Goal: Task Accomplishment & Management: Complete application form

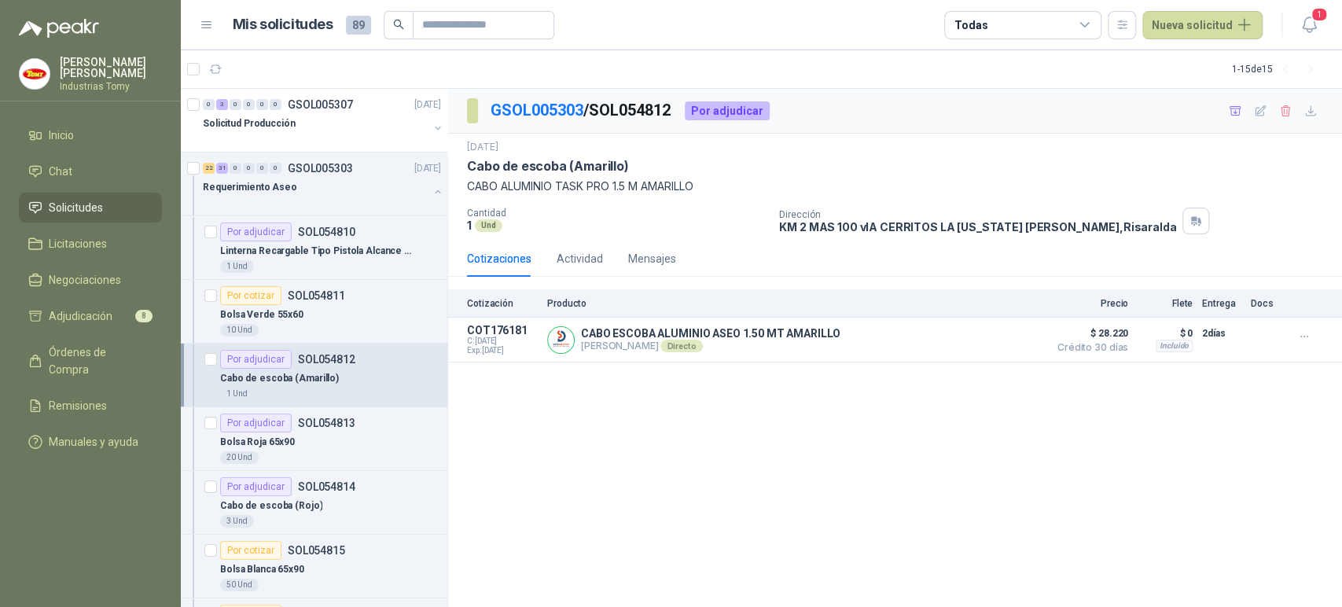
scroll to position [87, 0]
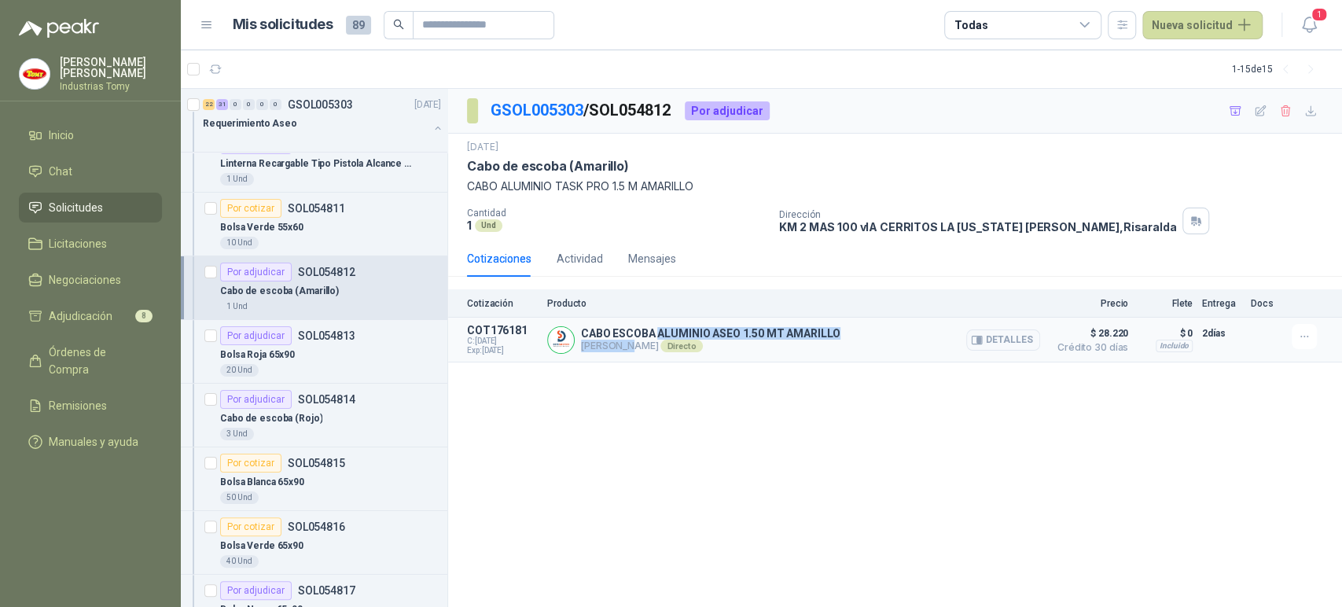
drag, startPoint x: 655, startPoint y: 338, endPoint x: 624, endPoint y: 341, distance: 30.8
click at [624, 341] on div "CABO ESCOBA ALUMINIO ASEO 1.50 MT AMARILLO [PERSON_NAME] Directo Detalles" at bounding box center [710, 339] width 259 height 25
click at [642, 340] on p "[PERSON_NAME] Directo" at bounding box center [710, 346] width 259 height 13
drag, startPoint x: 652, startPoint y: 341, endPoint x: 527, endPoint y: 315, distance: 127.6
click at [616, 333] on div "CABO ESCOBA ALUMINIO ASEO 1.50 MT AMARILLO [PERSON_NAME] Directo Detalles" at bounding box center [710, 339] width 259 height 25
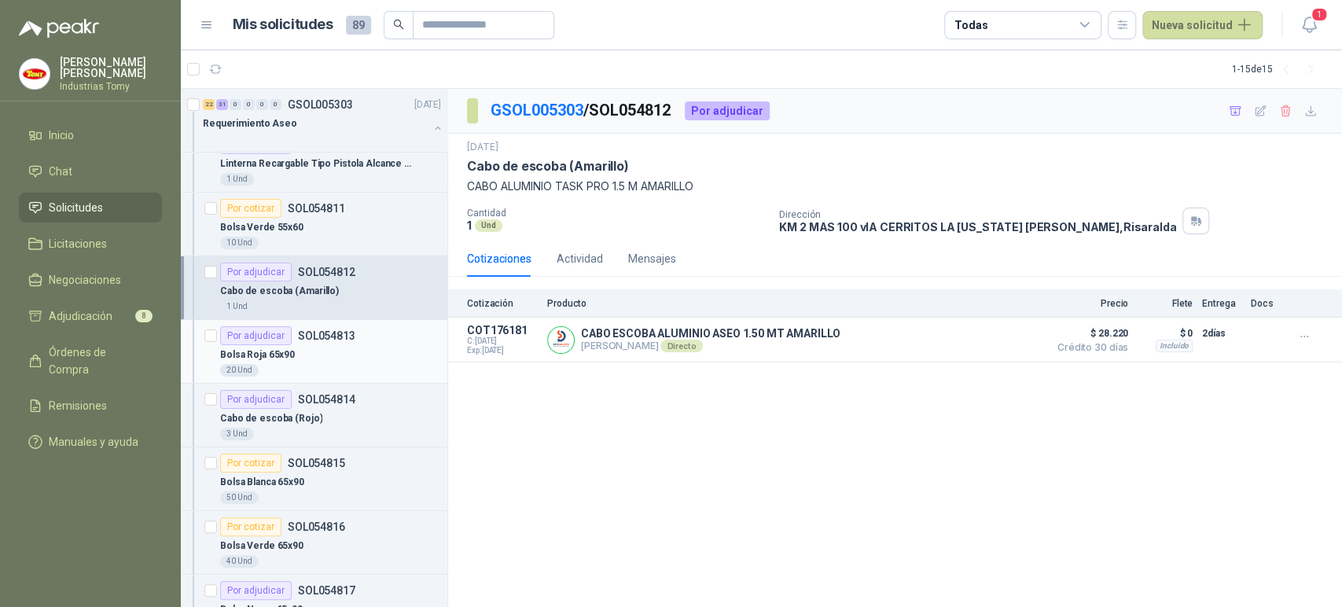
click at [337, 327] on div "Por adjudicar SOL054813" at bounding box center [287, 335] width 135 height 19
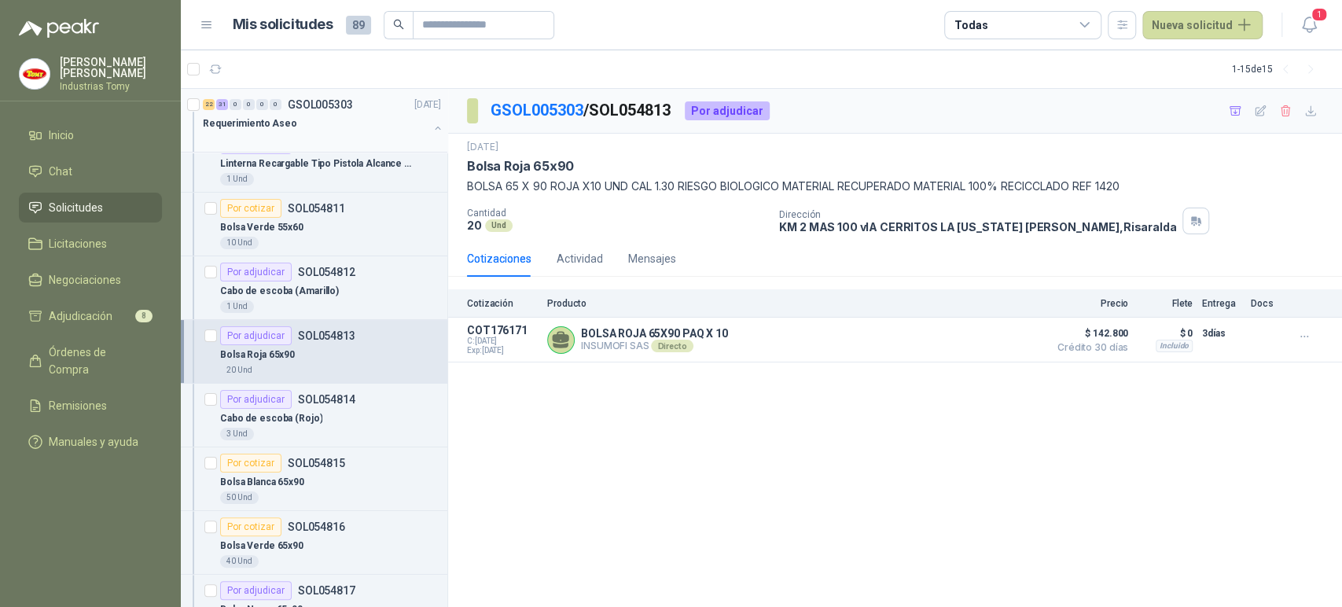
click at [362, 125] on div "Requerimiento Aseo" at bounding box center [316, 123] width 226 height 19
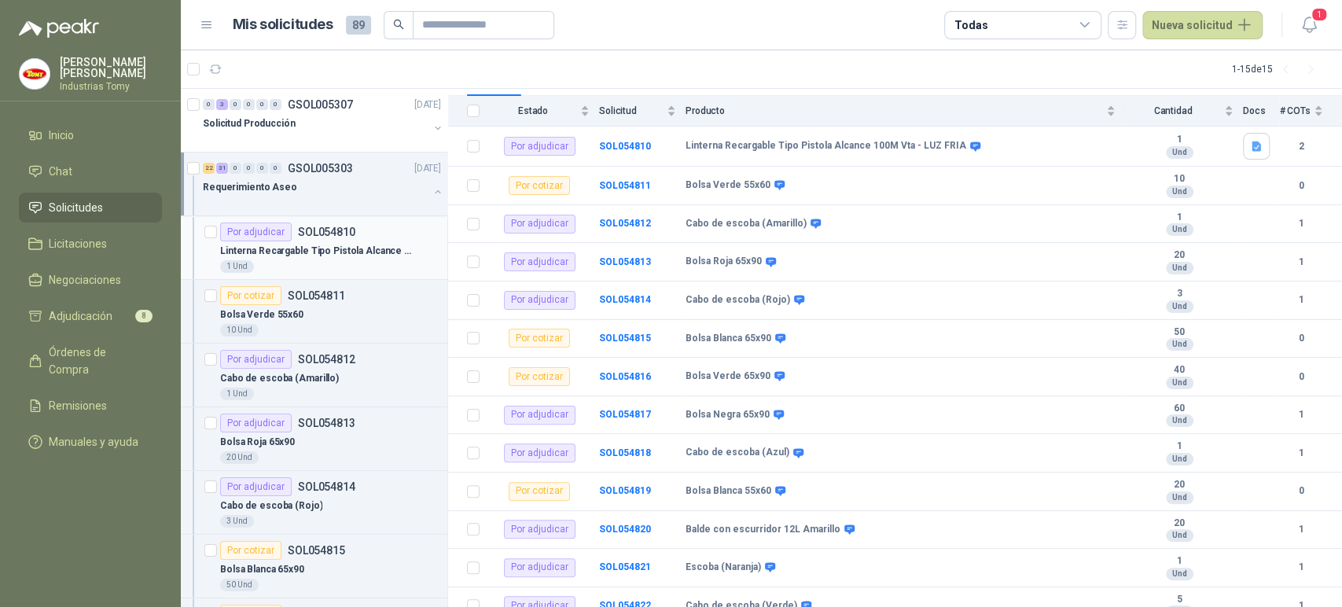
click at [326, 244] on p "Linterna Recargable Tipo Pistola Alcance 100M Vta - LUZ FRIA" at bounding box center [318, 251] width 196 height 15
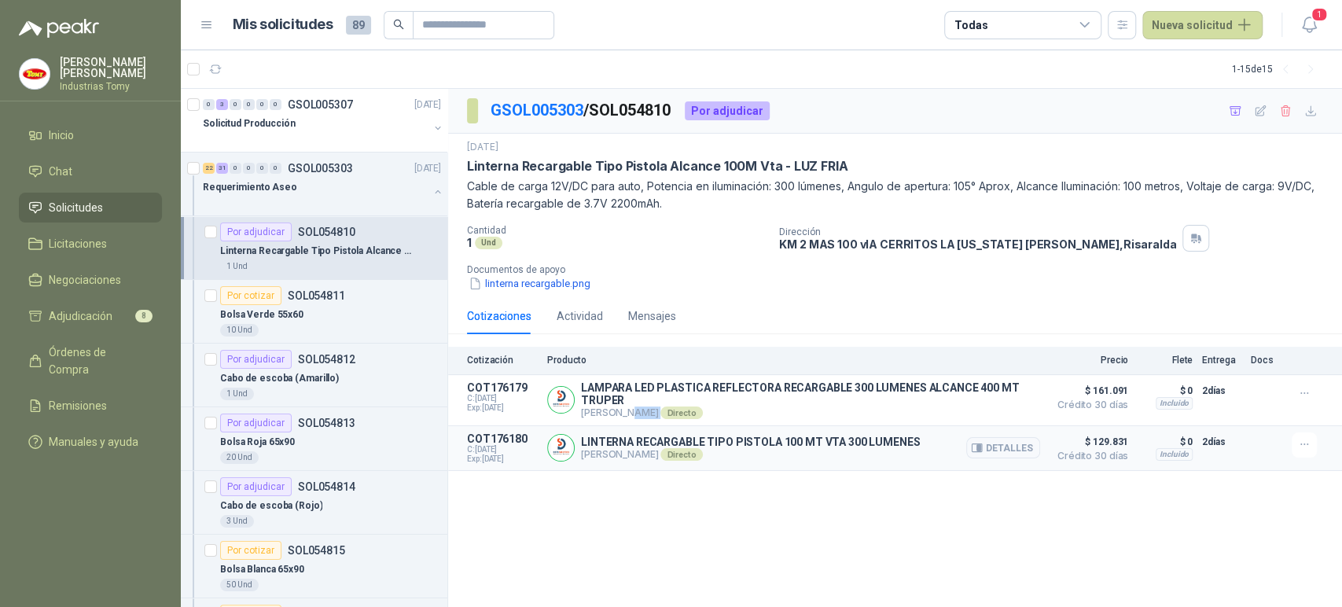
drag, startPoint x: 623, startPoint y: 413, endPoint x: 687, endPoint y: 430, distance: 65.8
click at [692, 420] on article "COT176179 C: [DATE] Exp: [DATE] LAMPARA LED PLASTICA REFLECTORA RECARGABLE 300 …" at bounding box center [895, 400] width 894 height 51
click at [354, 383] on div "Cabo de escoba (Amarillo)" at bounding box center [330, 378] width 221 height 19
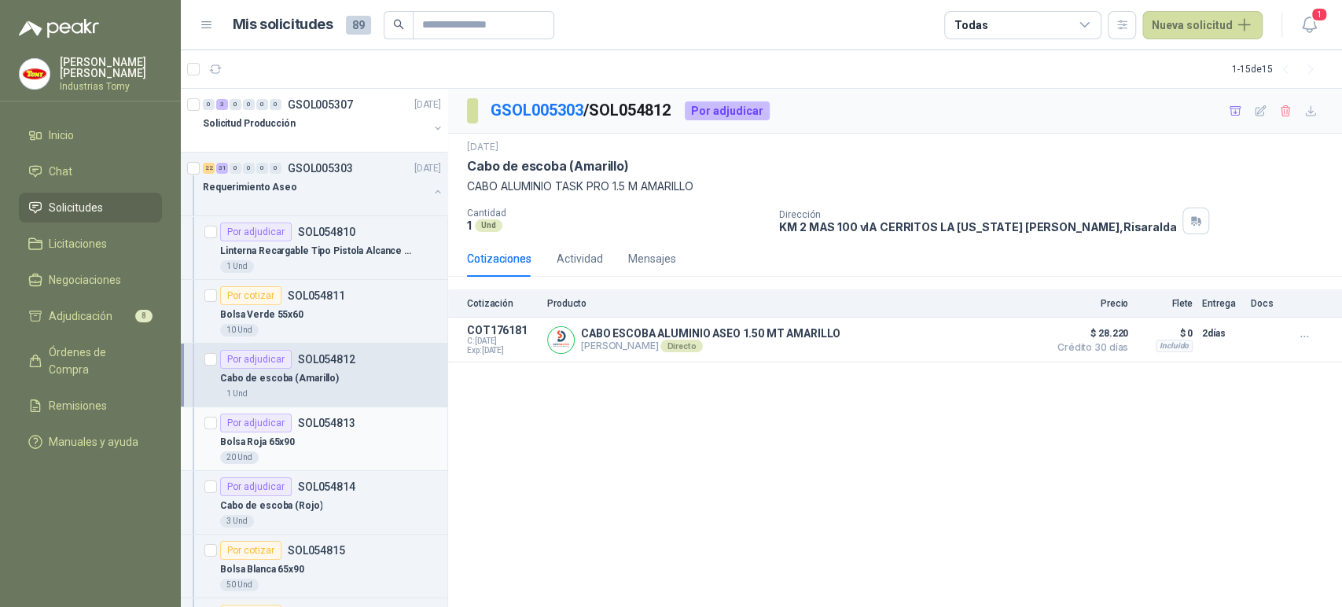
click at [341, 424] on p "SOL054813" at bounding box center [326, 422] width 57 height 11
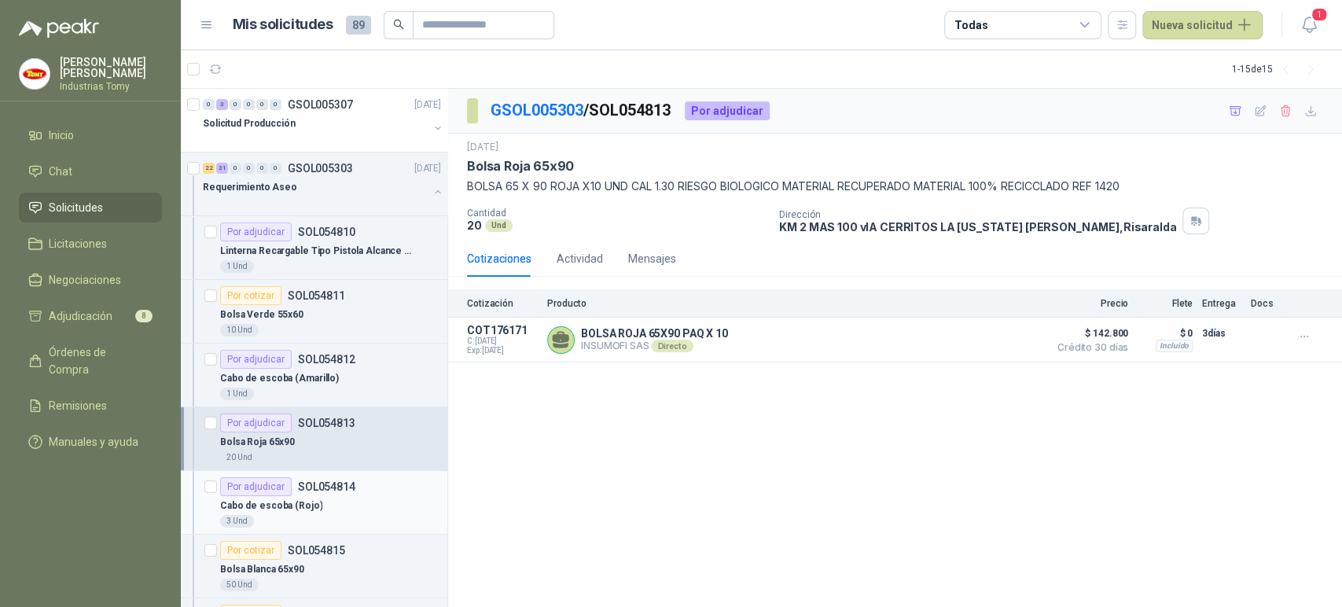
click at [337, 527] on article "Por adjudicar SOL054814 Cabo de escoba (Rojo) 3 Und" at bounding box center [314, 503] width 266 height 64
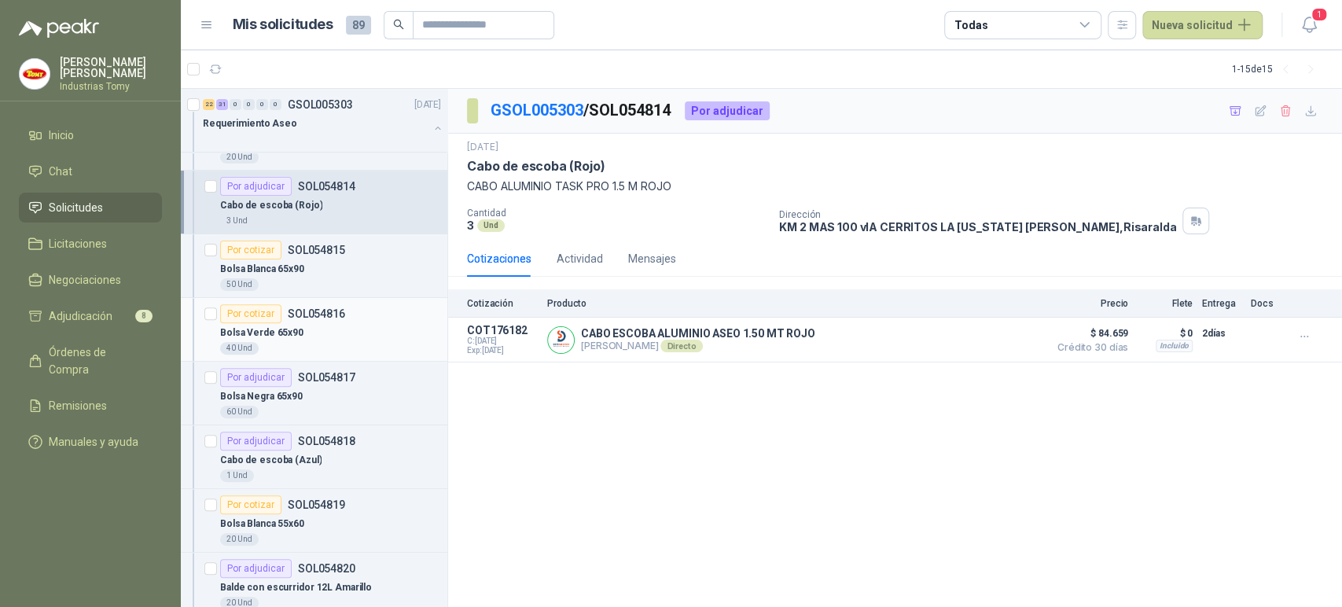
scroll to position [349, 0]
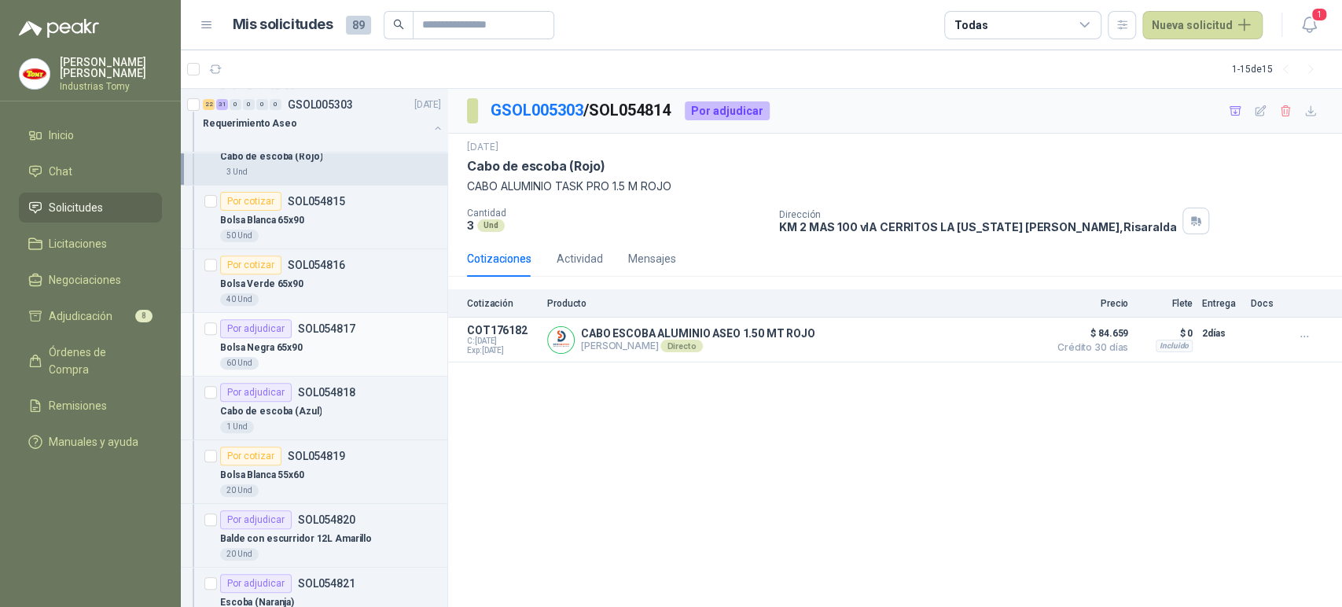
click at [318, 342] on div "Bolsa Negra 65x90" at bounding box center [330, 347] width 221 height 19
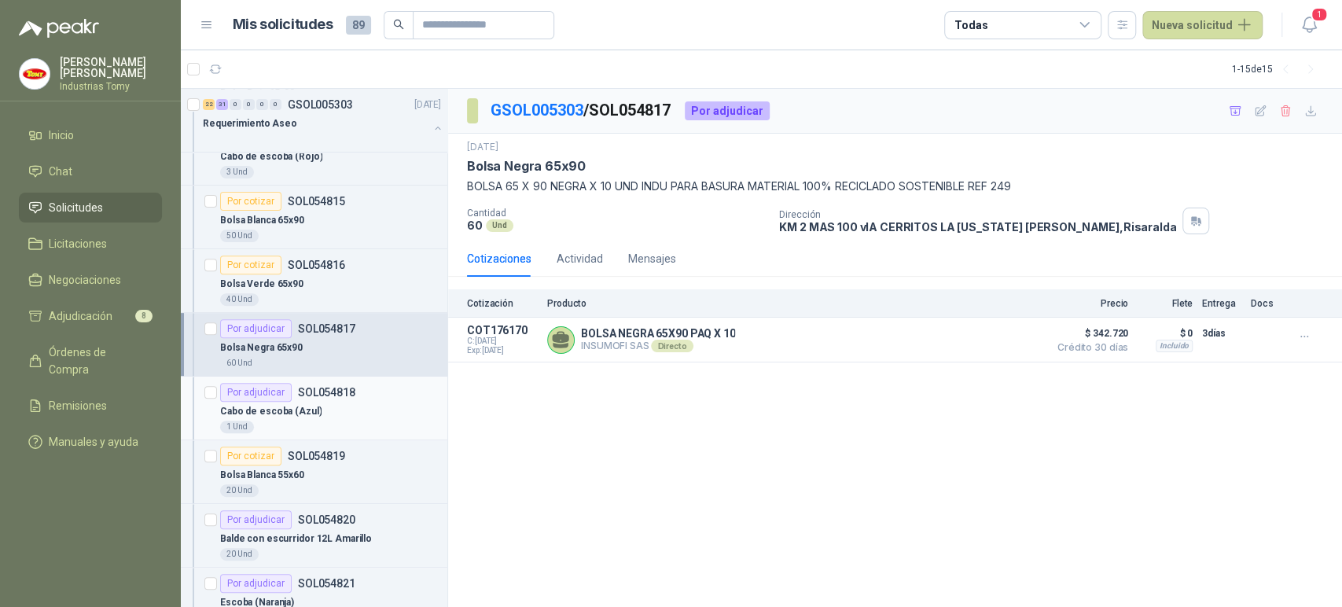
click at [321, 415] on div "Cabo de escoba (Azul)" at bounding box center [330, 411] width 221 height 19
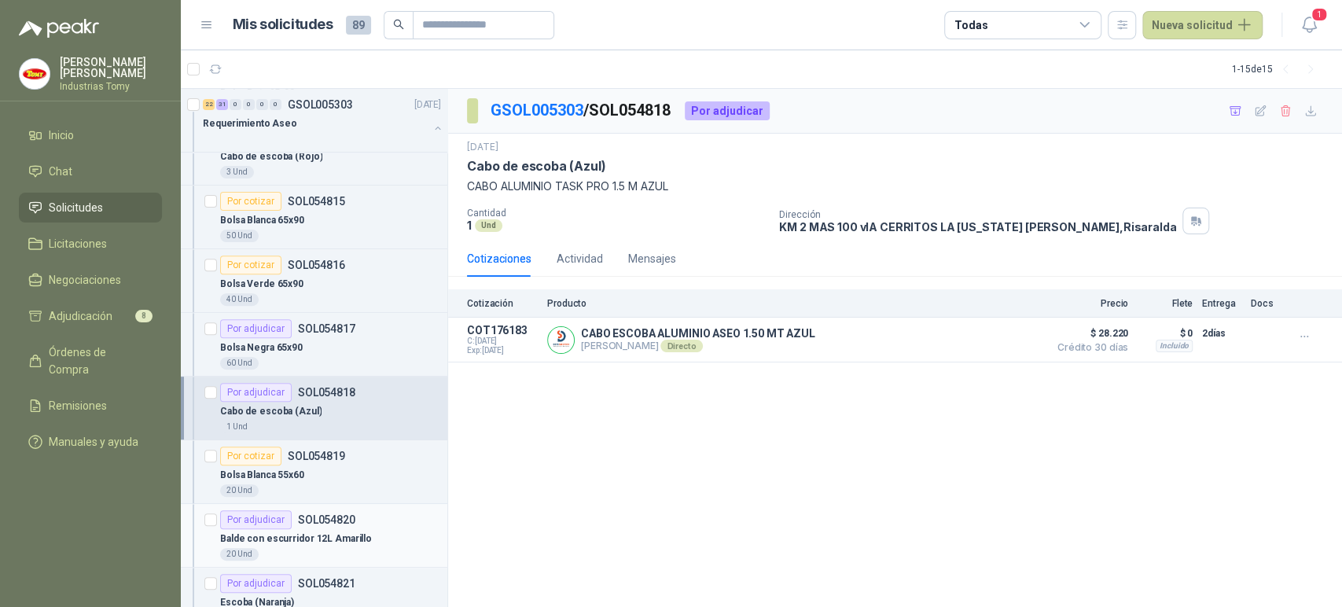
click at [337, 529] on div "Balde con escurridor 12L Amarillo" at bounding box center [330, 538] width 221 height 19
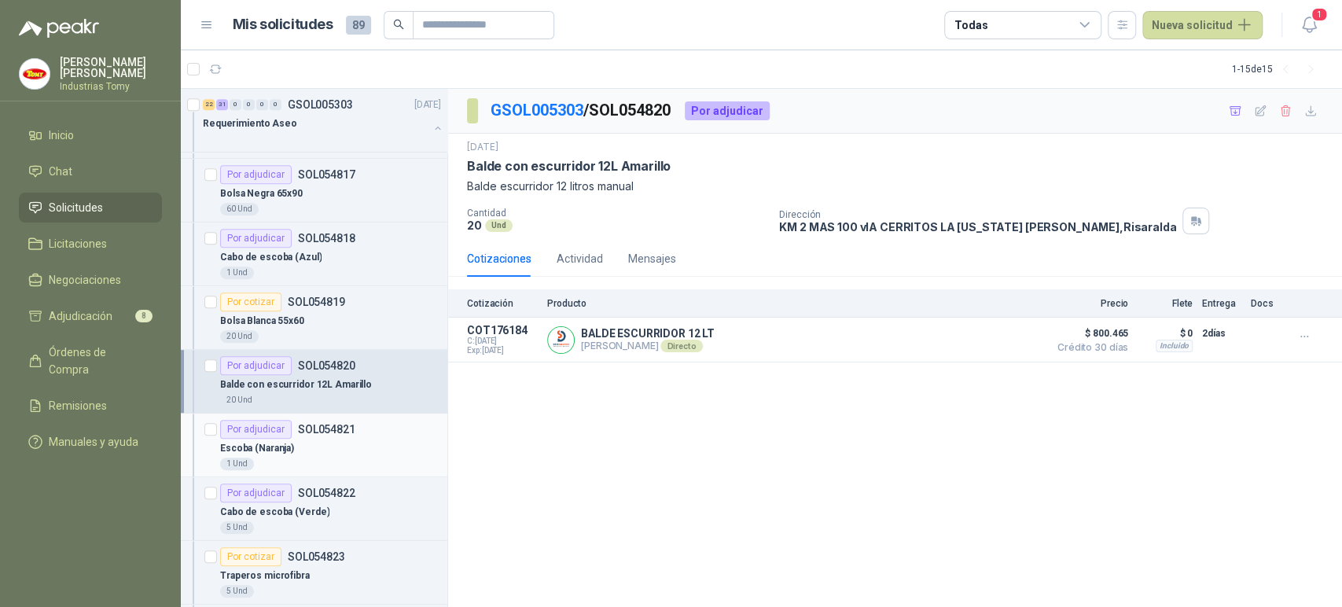
scroll to position [523, 0]
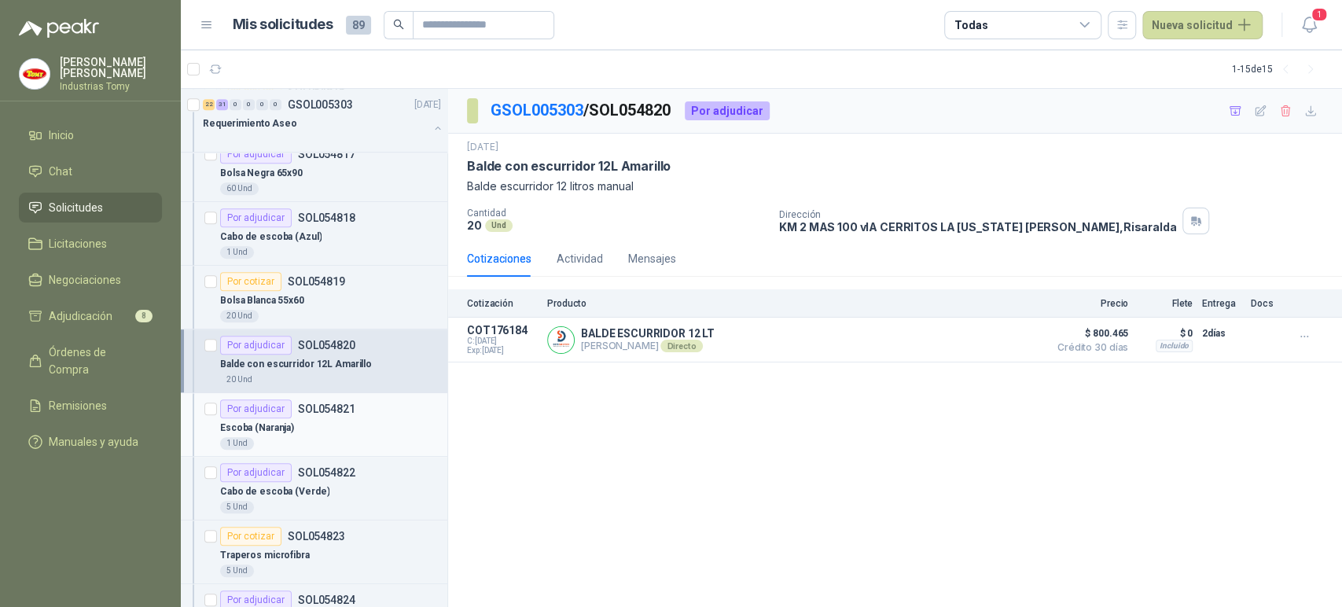
click at [350, 437] on div "1 Und" at bounding box center [330, 443] width 221 height 13
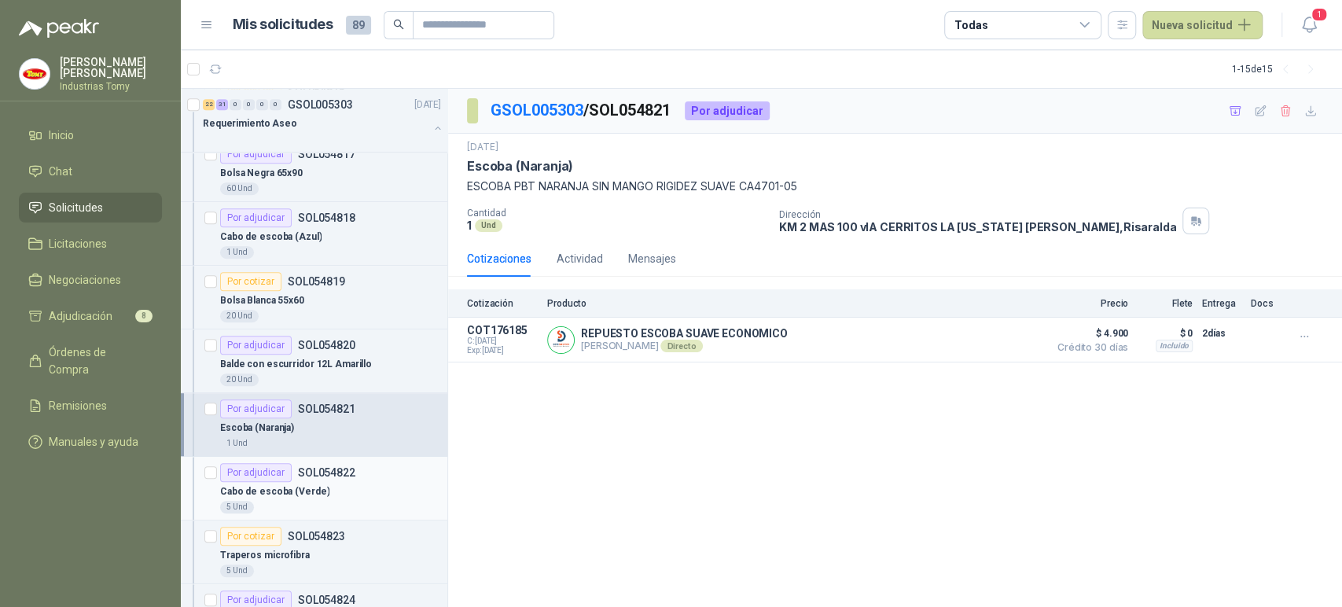
click at [354, 457] on article "Por adjudicar SOL054822 Cabo de escoba (Verde) 5 Und" at bounding box center [314, 489] width 266 height 64
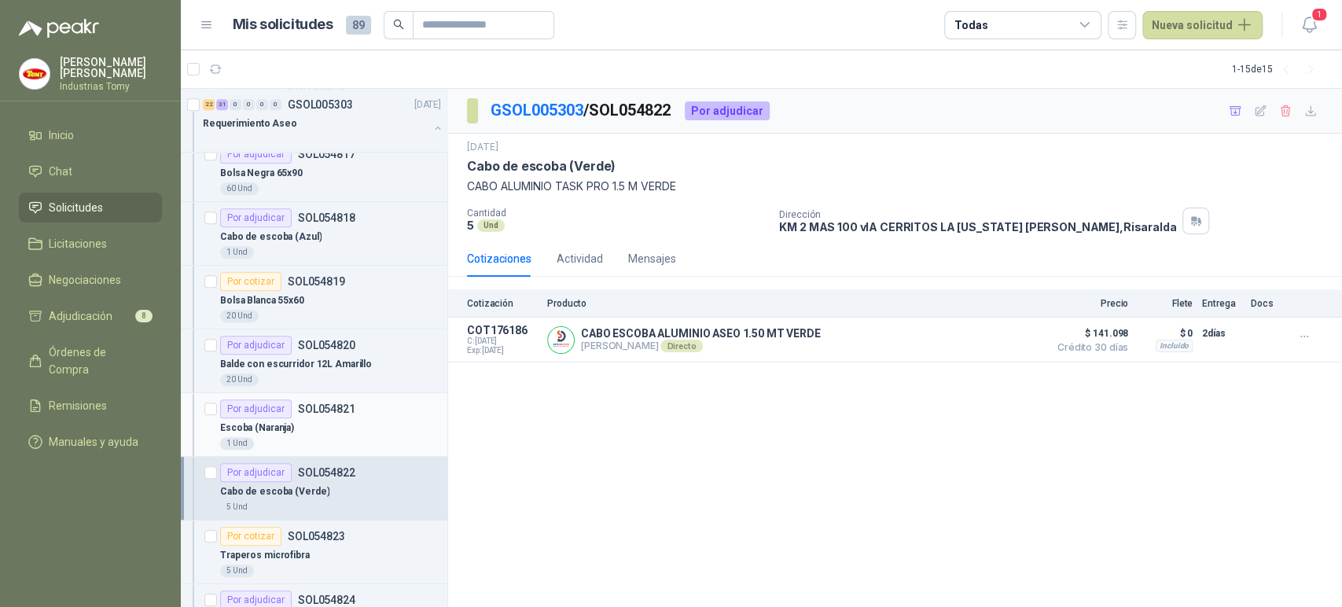
scroll to position [611, 0]
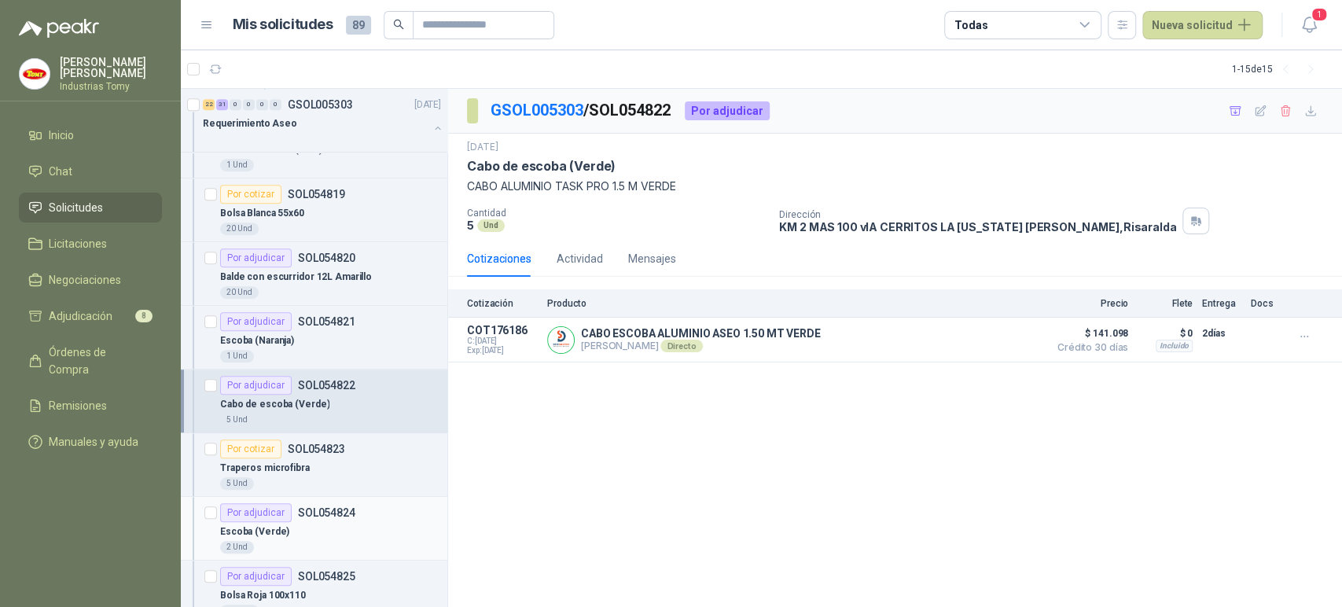
click at [346, 515] on p "SOL054824" at bounding box center [326, 512] width 57 height 11
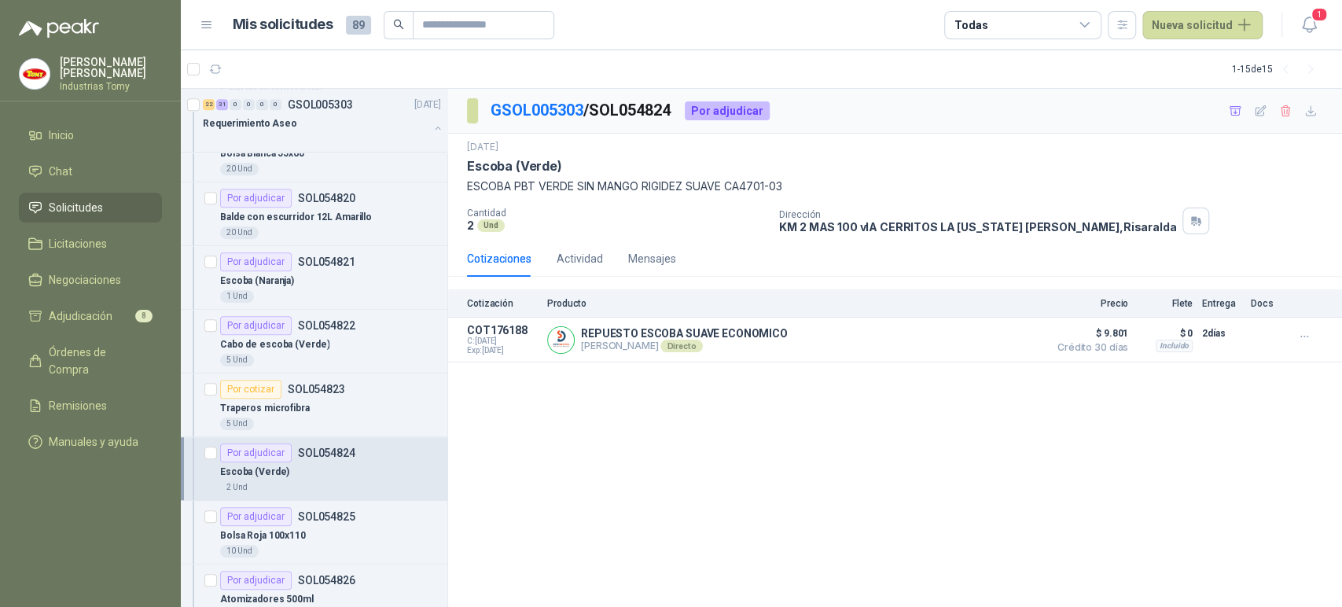
scroll to position [698, 0]
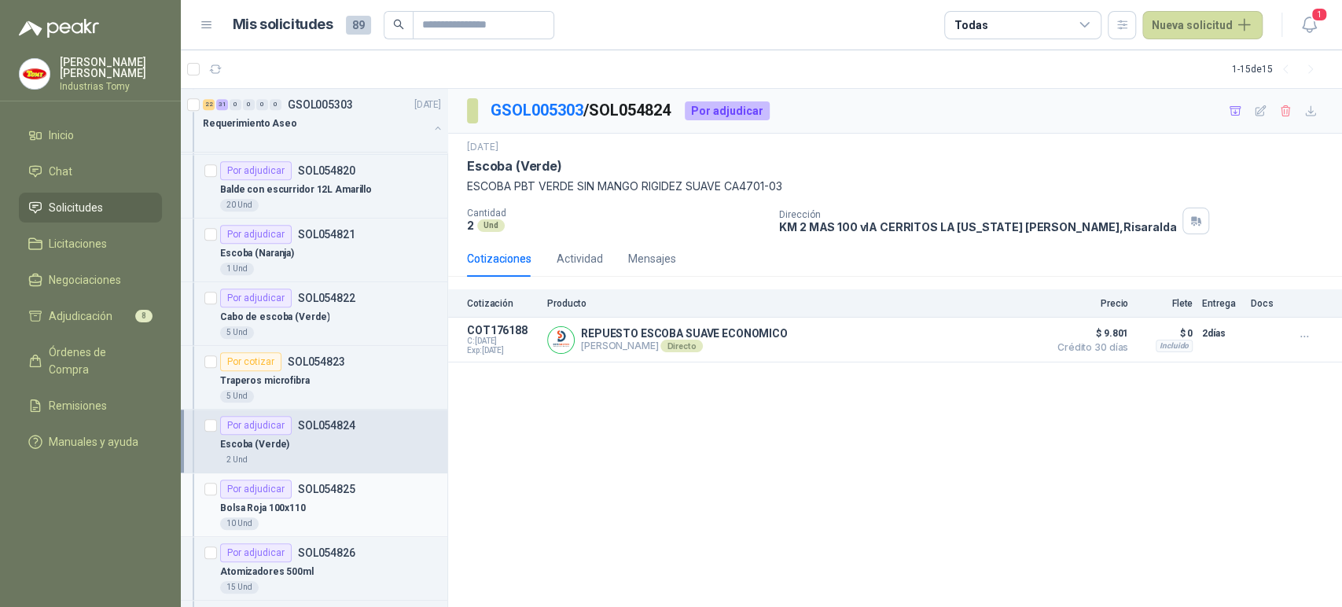
click at [339, 483] on p "SOL054825" at bounding box center [326, 488] width 57 height 11
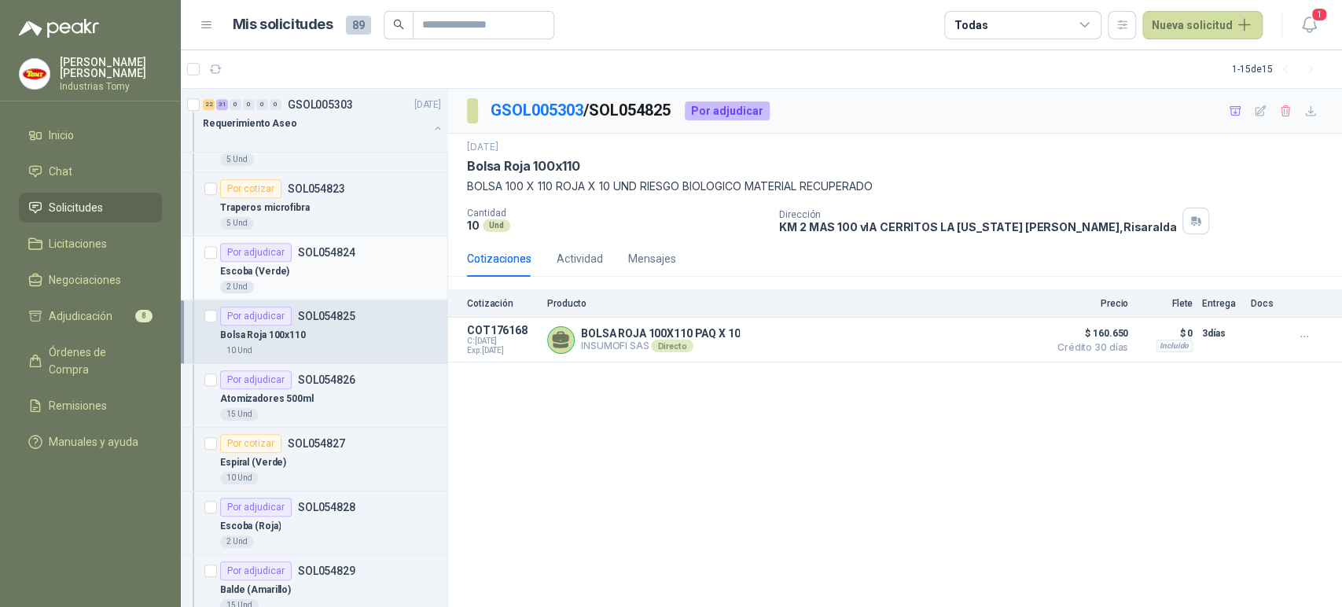
scroll to position [873, 0]
click at [333, 527] on div "Escoba (Roja)" at bounding box center [330, 523] width 221 height 19
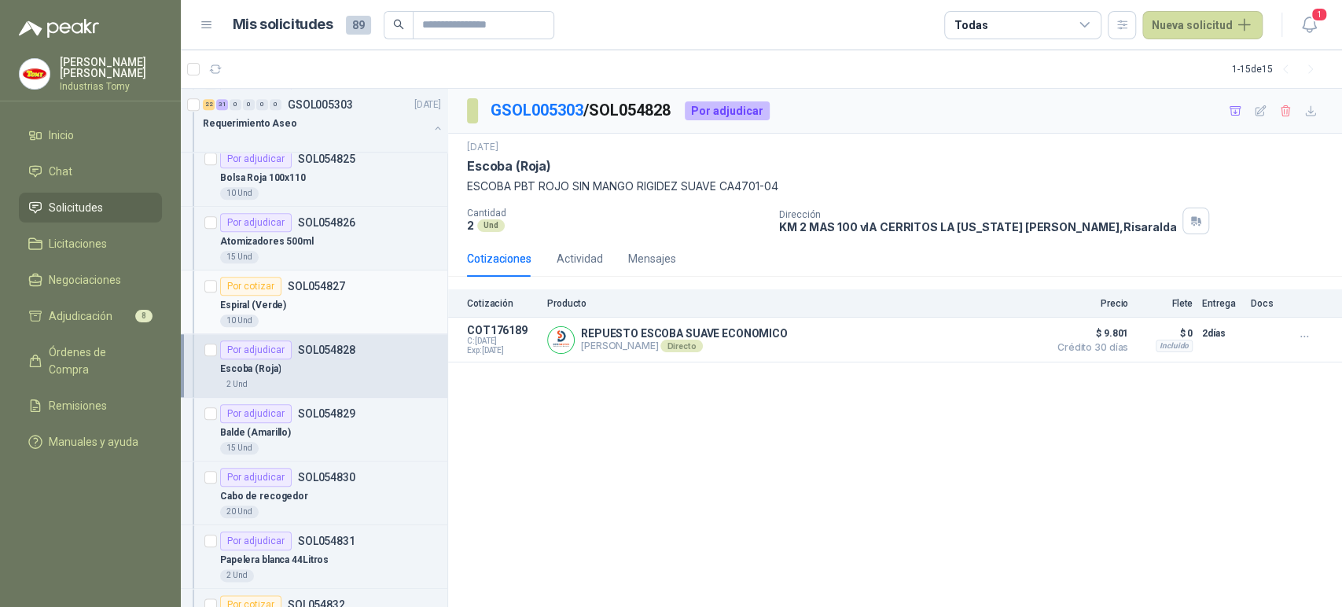
scroll to position [1048, 0]
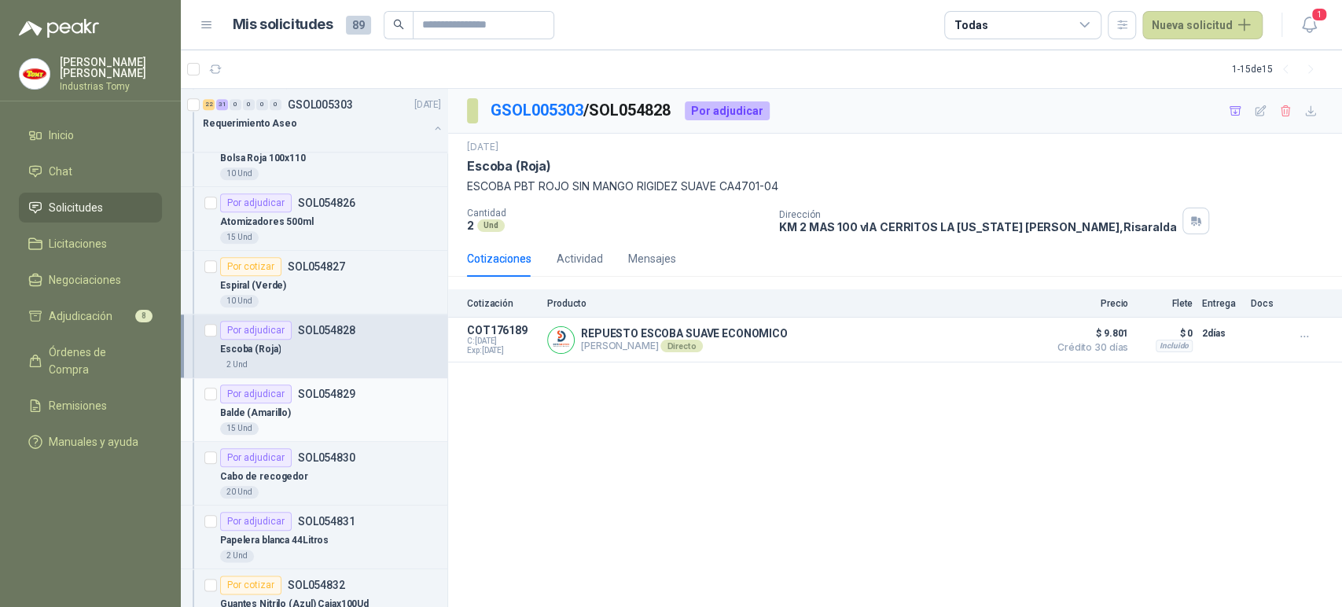
click at [351, 422] on div "15 Und" at bounding box center [330, 428] width 221 height 13
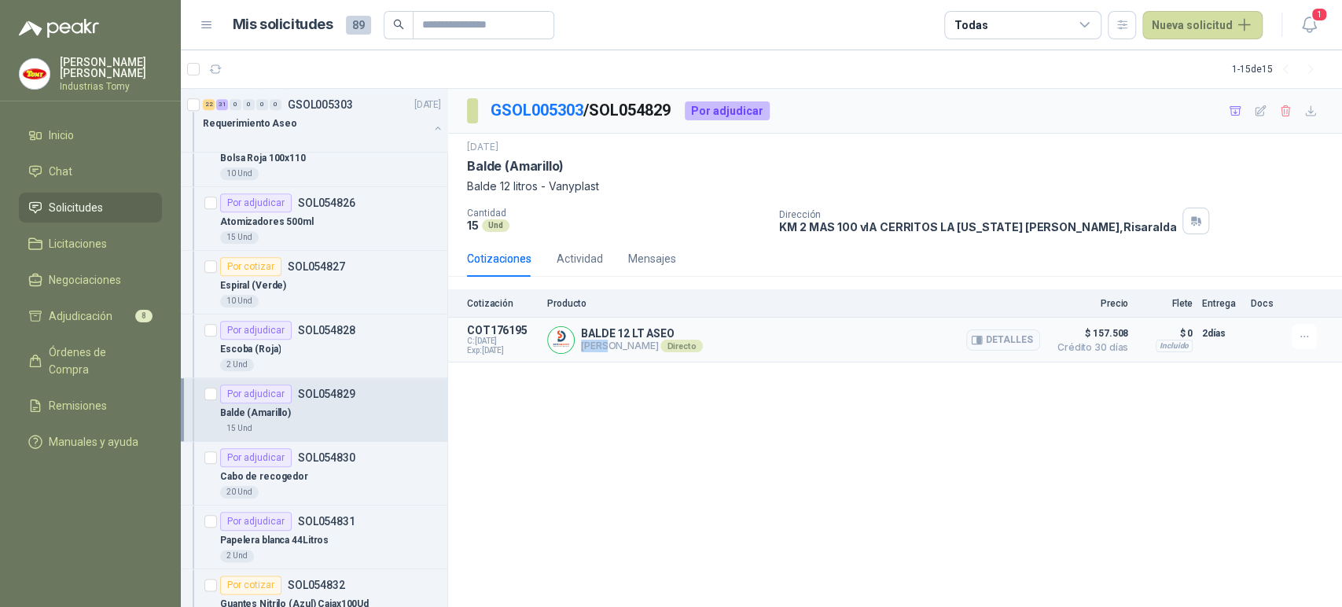
drag, startPoint x: 606, startPoint y: 351, endPoint x: 670, endPoint y: 336, distance: 66.2
click at [670, 336] on div "BALDE 12 LT [PERSON_NAME] [PERSON_NAME] Directo Detalles" at bounding box center [642, 339] width 122 height 25
click at [351, 479] on div "Cabo de recogedor" at bounding box center [330, 476] width 221 height 19
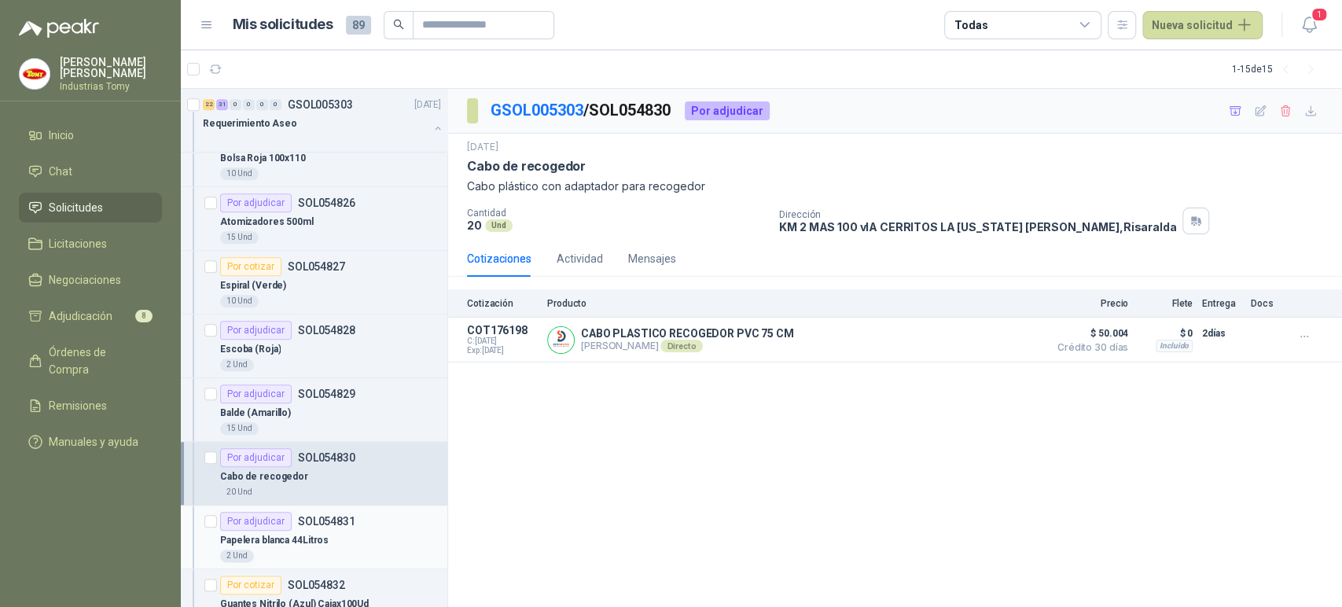
click at [351, 527] on div "Por adjudicar SOL054831" at bounding box center [287, 521] width 135 height 19
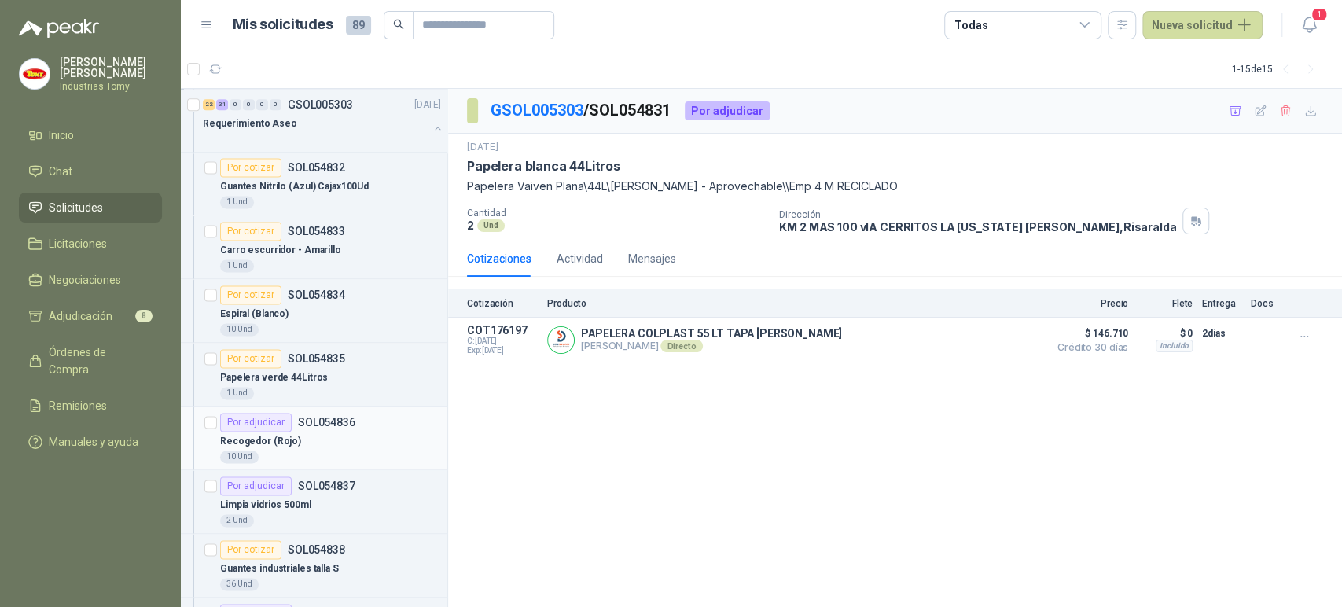
scroll to position [1484, 0]
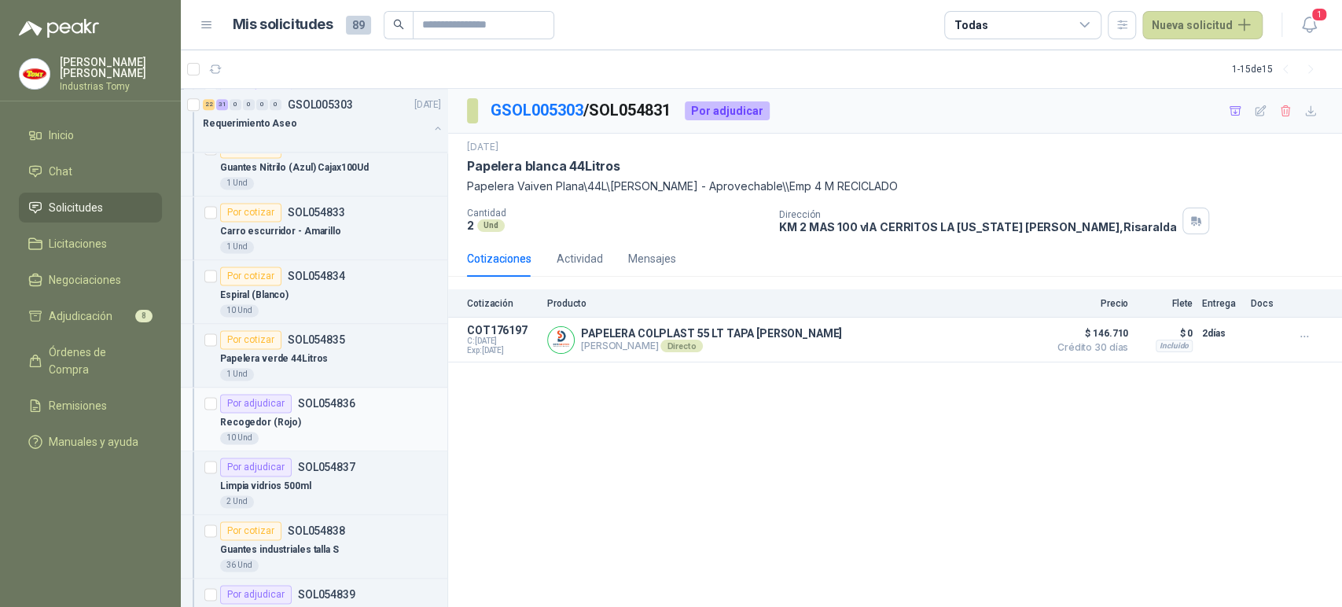
click at [367, 413] on div "Recogedor (Rojo)" at bounding box center [330, 422] width 221 height 19
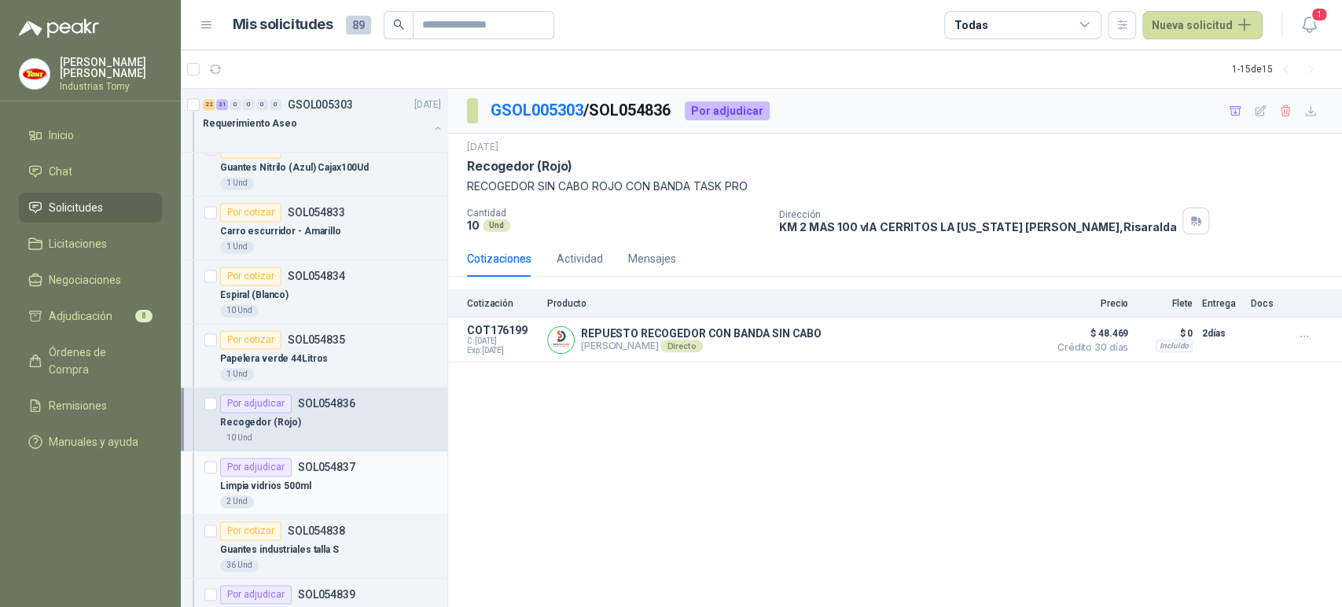
click at [331, 502] on div "2 Und" at bounding box center [330, 501] width 221 height 13
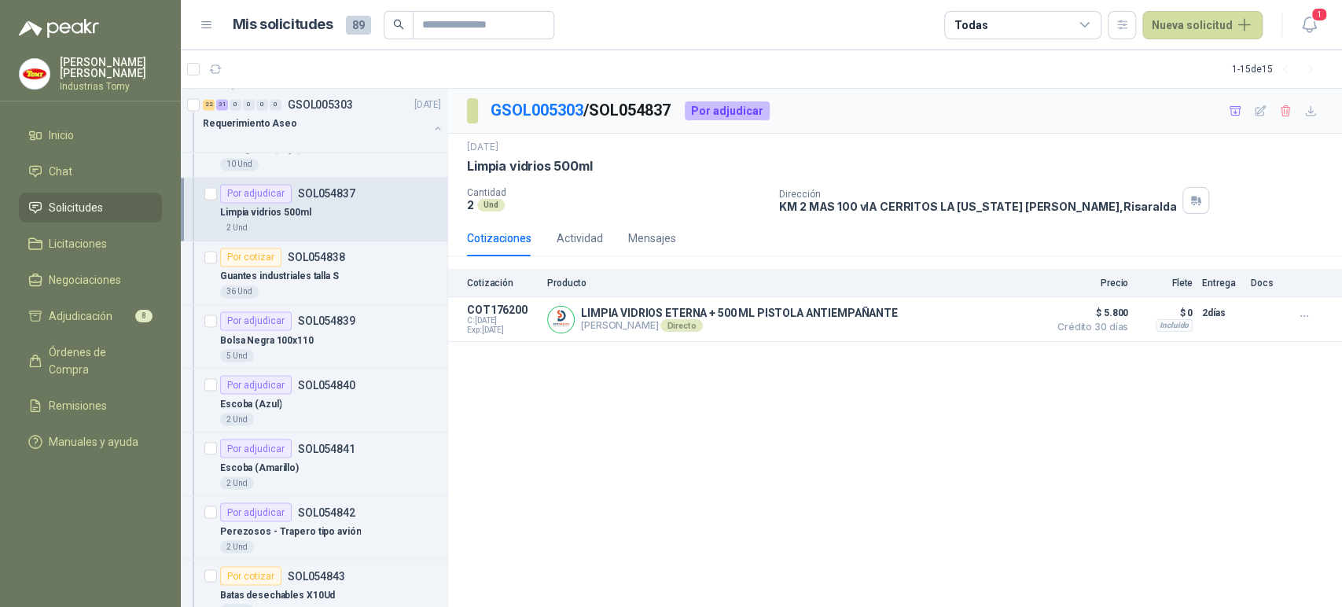
scroll to position [1834, 0]
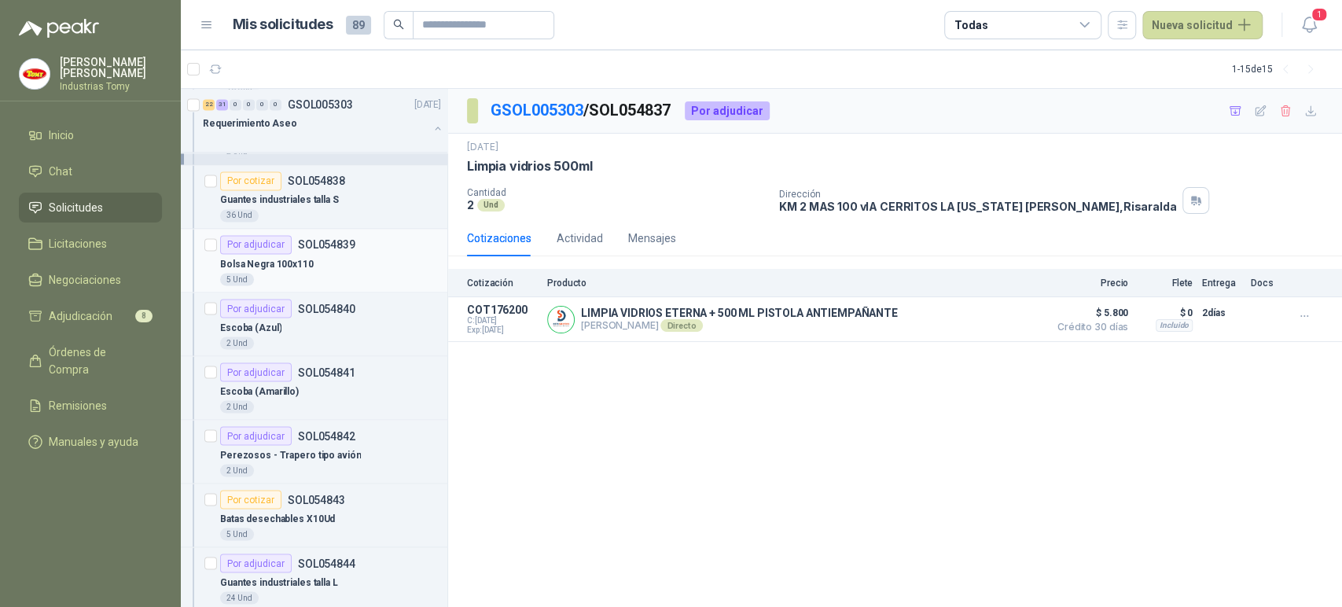
click at [337, 255] on div "Bolsa Negra 100x110" at bounding box center [330, 263] width 221 height 19
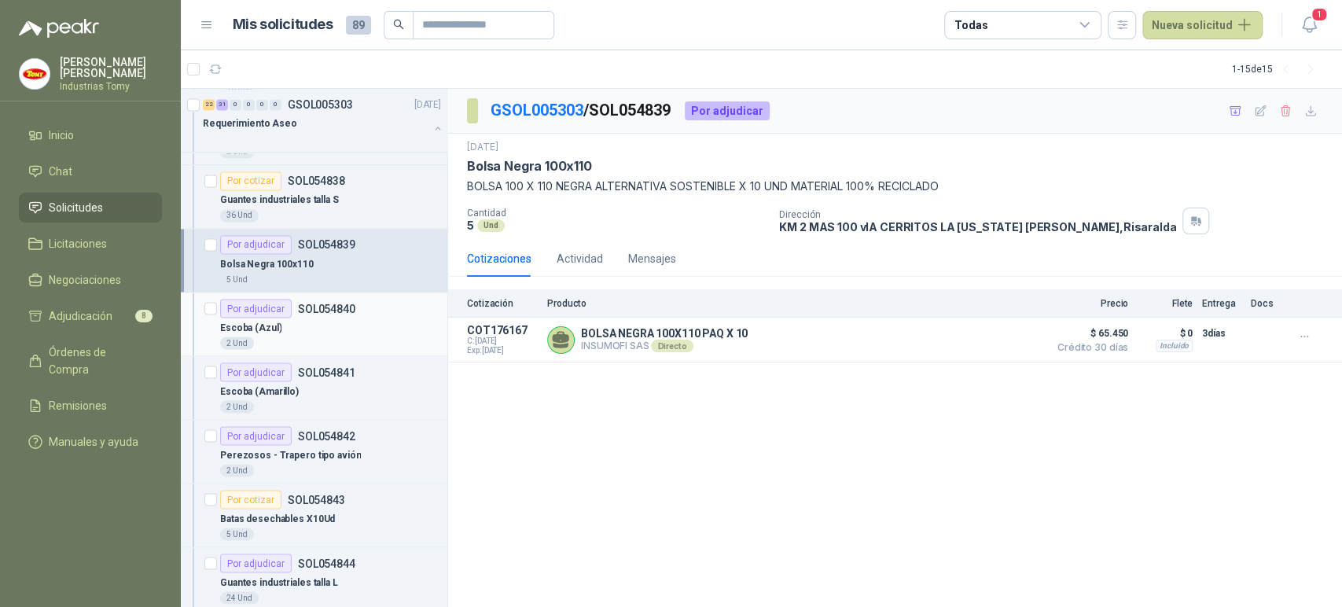
click at [347, 319] on div "Escoba (Azul)" at bounding box center [330, 327] width 221 height 19
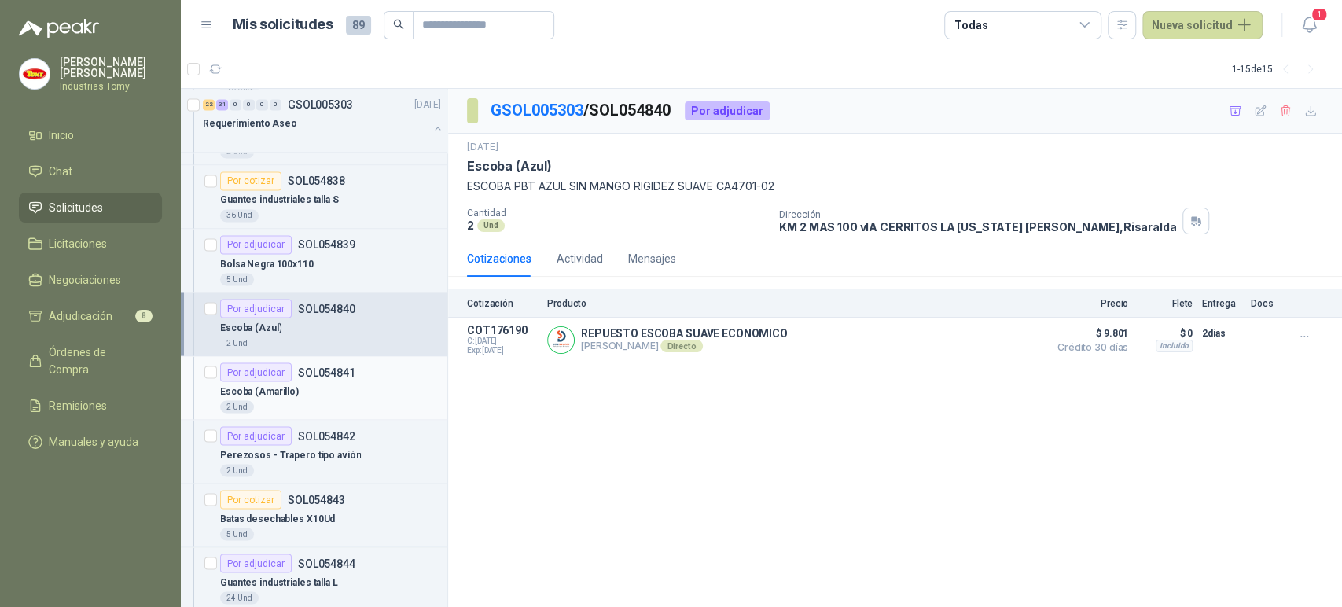
click at [343, 382] on div "Escoba (Amarillo)" at bounding box center [330, 390] width 221 height 19
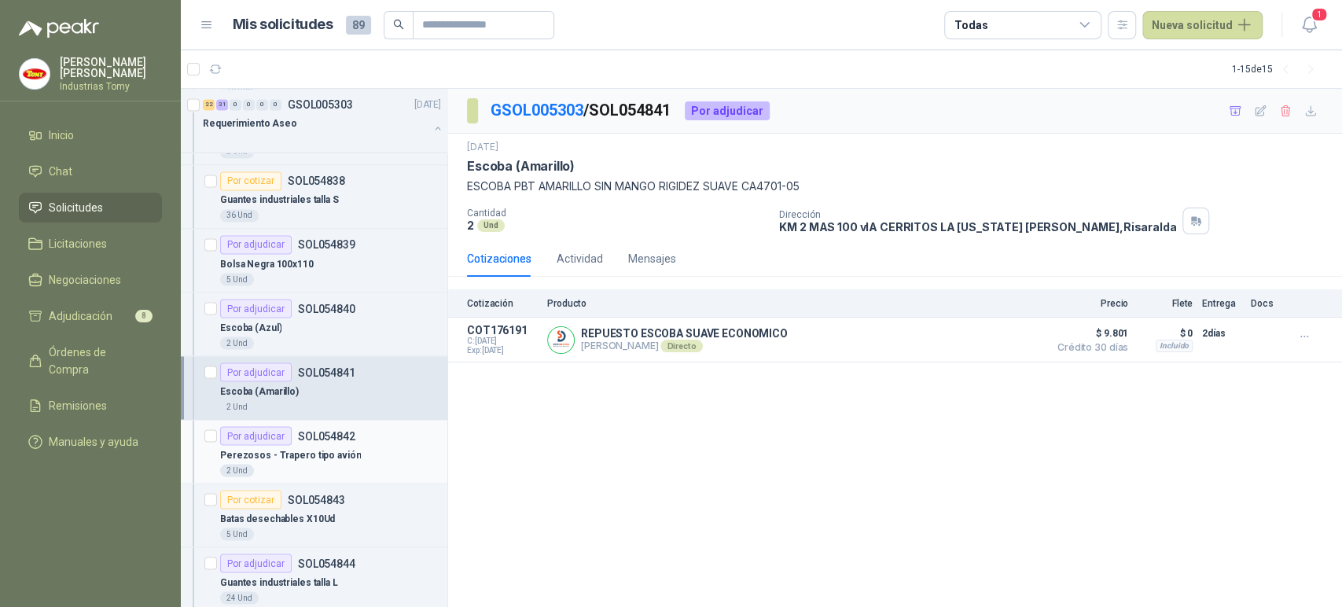
click at [337, 457] on p "Perezosos - Trapero tipo avión" at bounding box center [290, 454] width 141 height 15
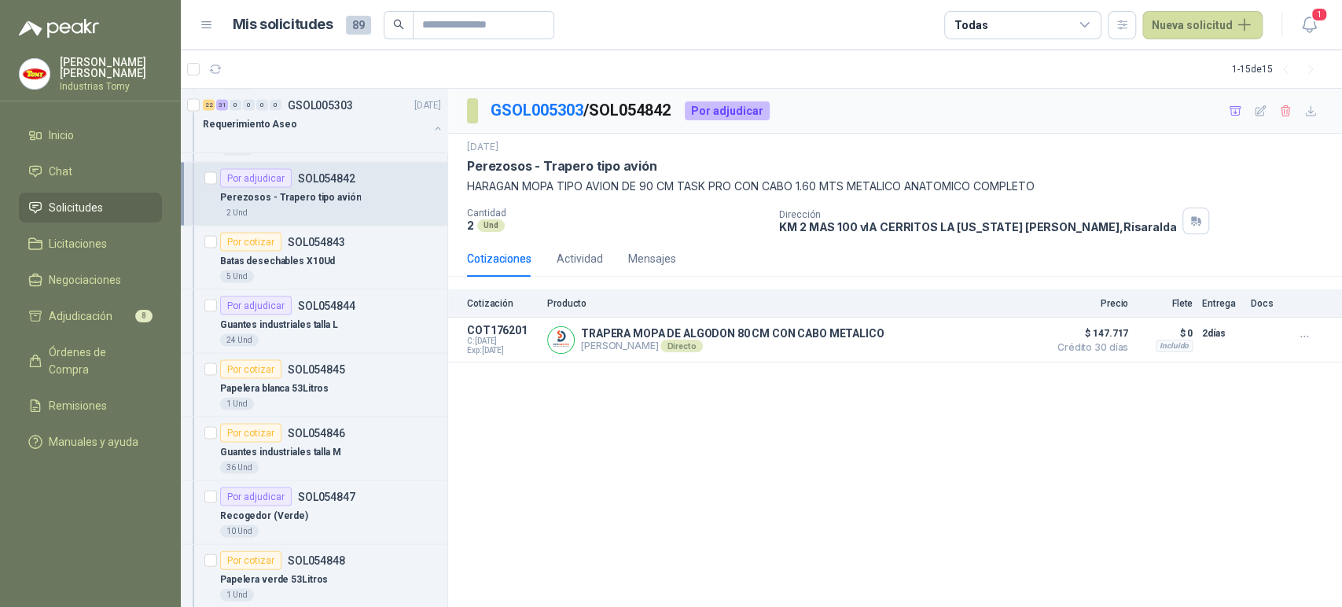
scroll to position [2095, 0]
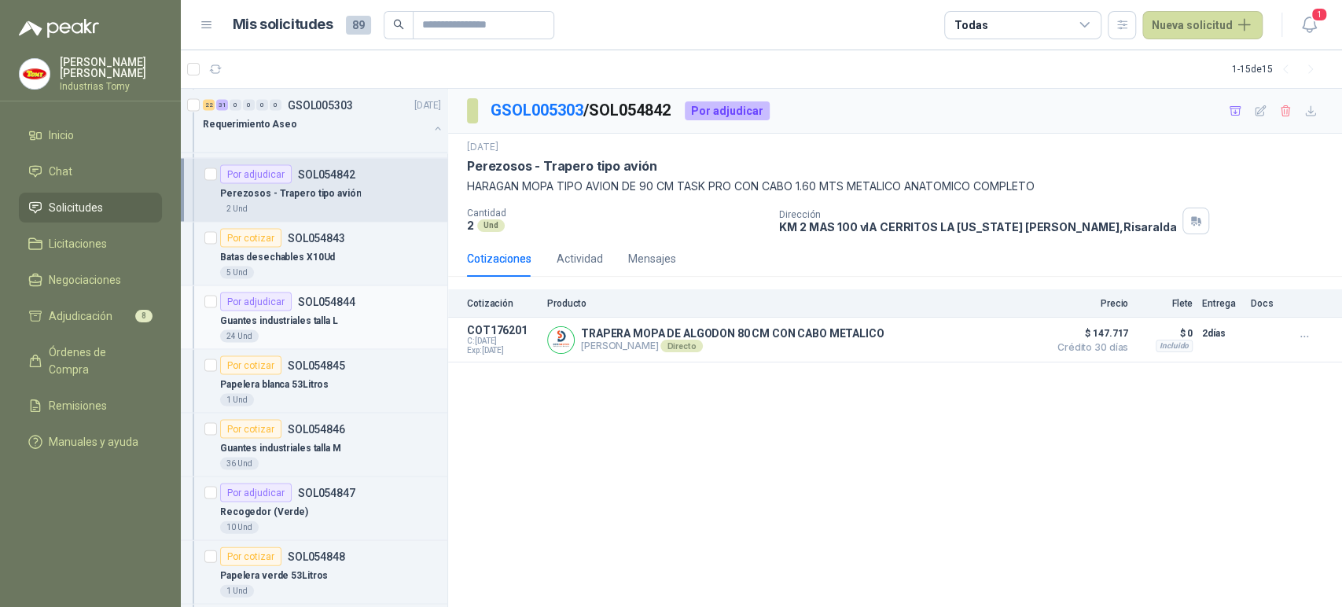
click at [321, 318] on p "Guantes industriales talla L" at bounding box center [279, 320] width 118 height 15
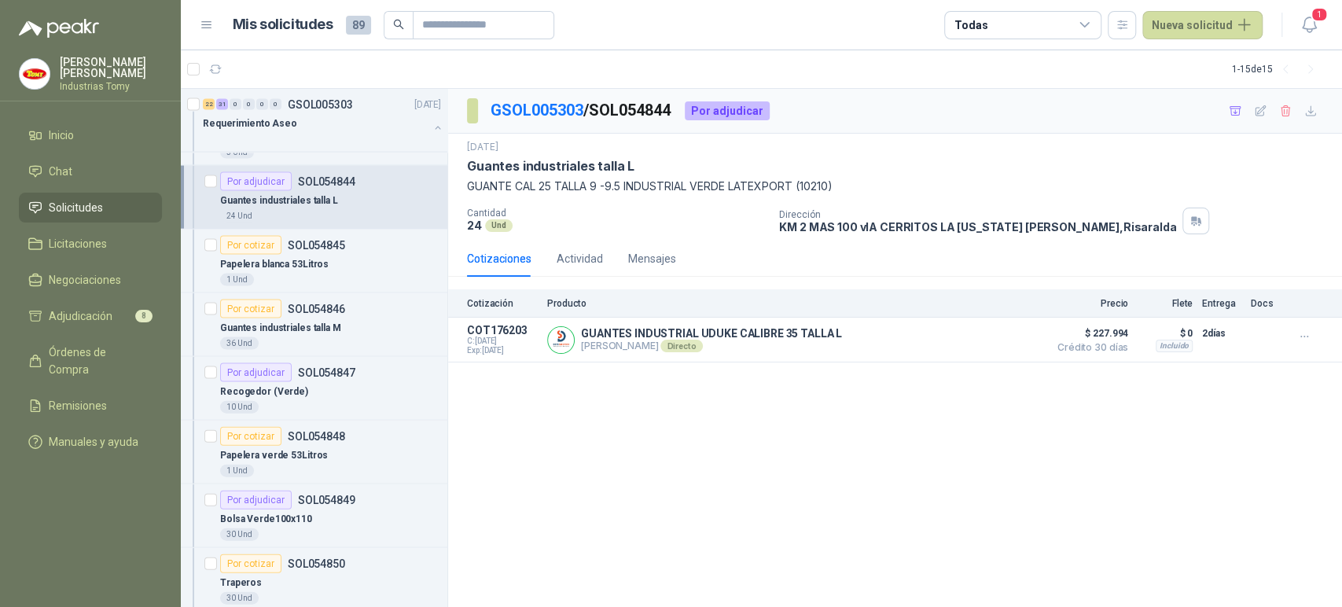
scroll to position [2270, 0]
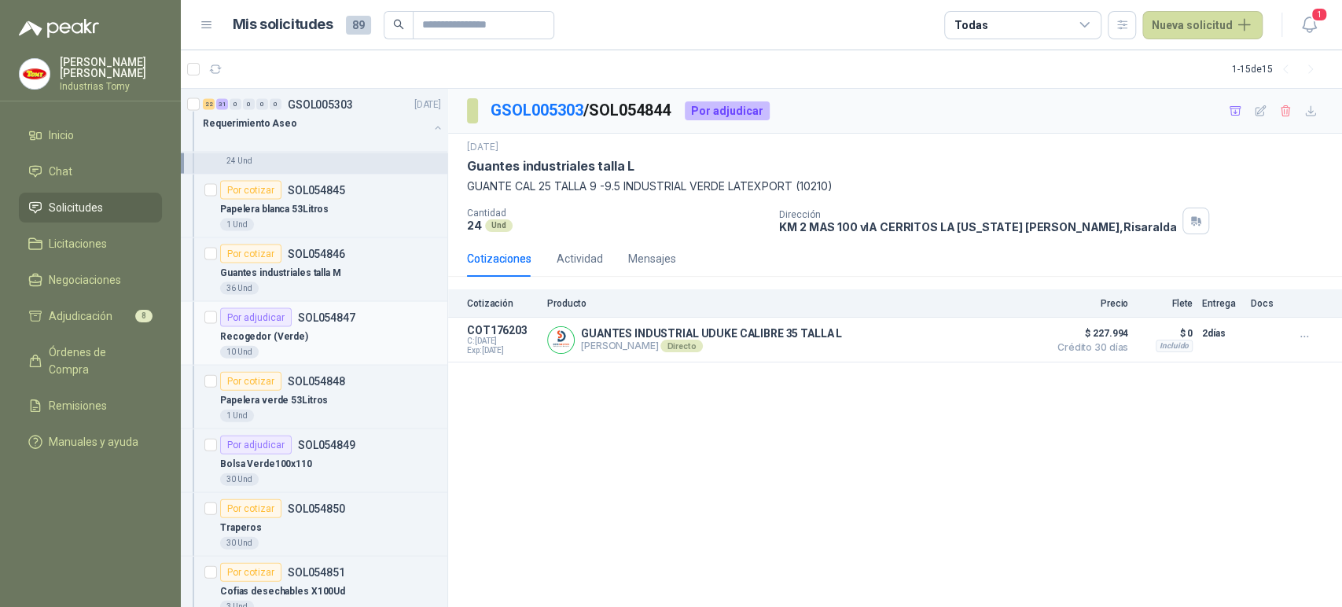
click at [320, 318] on p "SOL054847" at bounding box center [326, 317] width 57 height 11
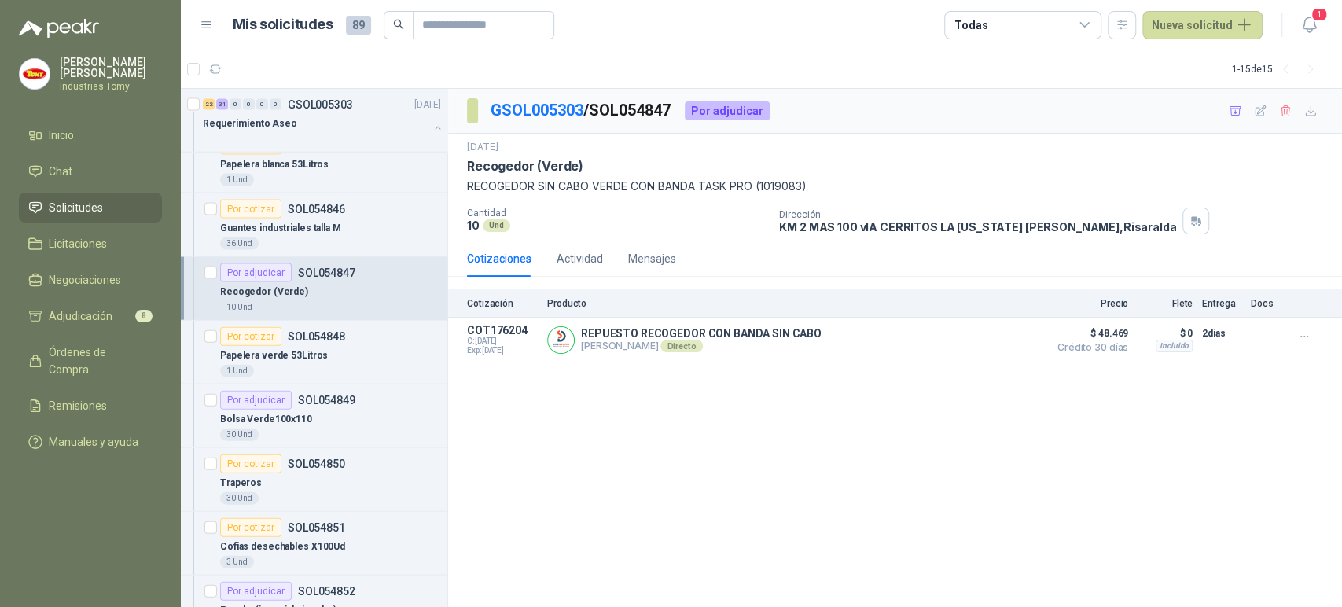
scroll to position [2358, 0]
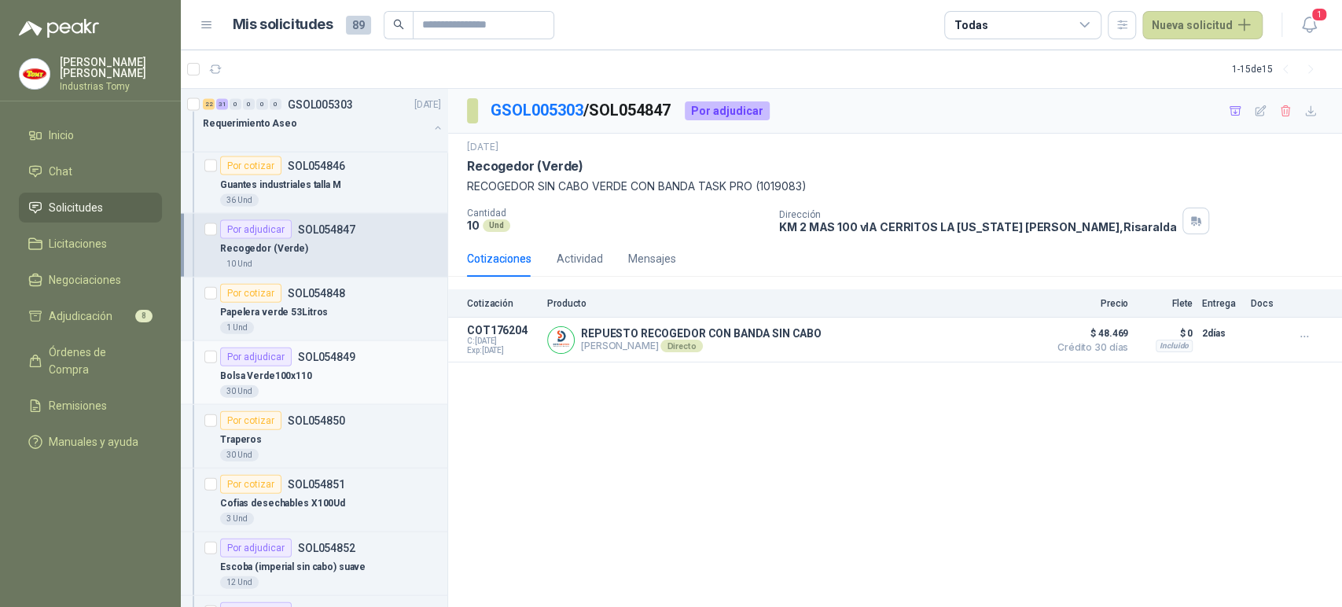
click at [333, 351] on p "SOL054849" at bounding box center [326, 356] width 57 height 11
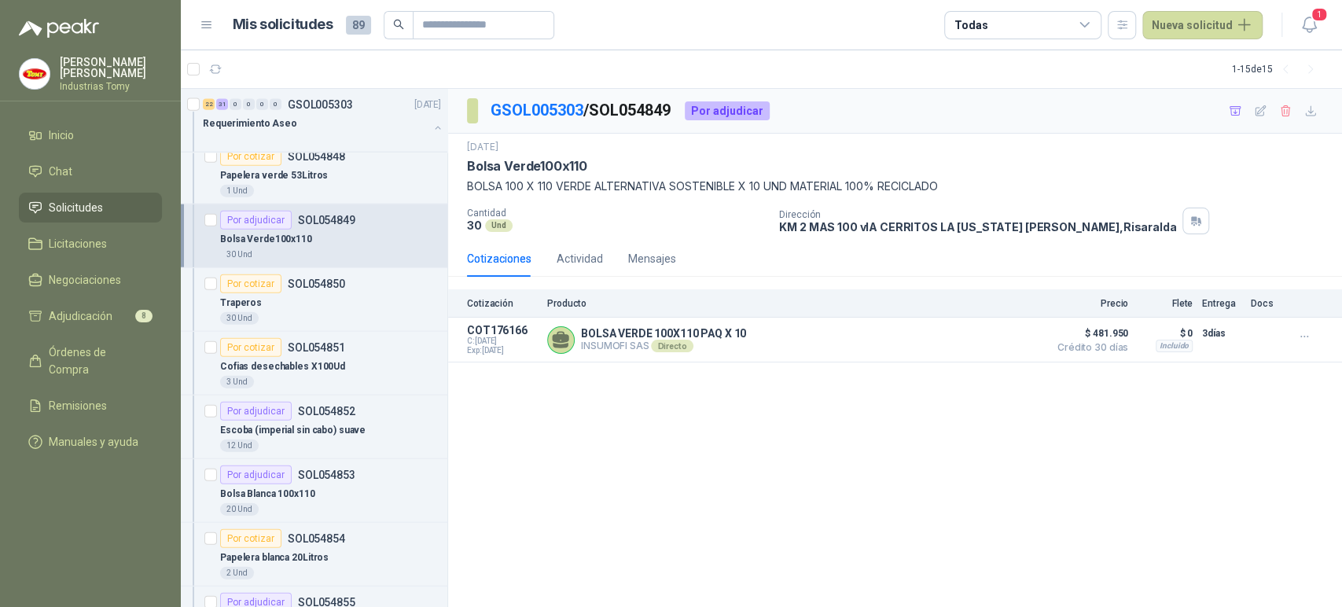
scroll to position [2620, 0]
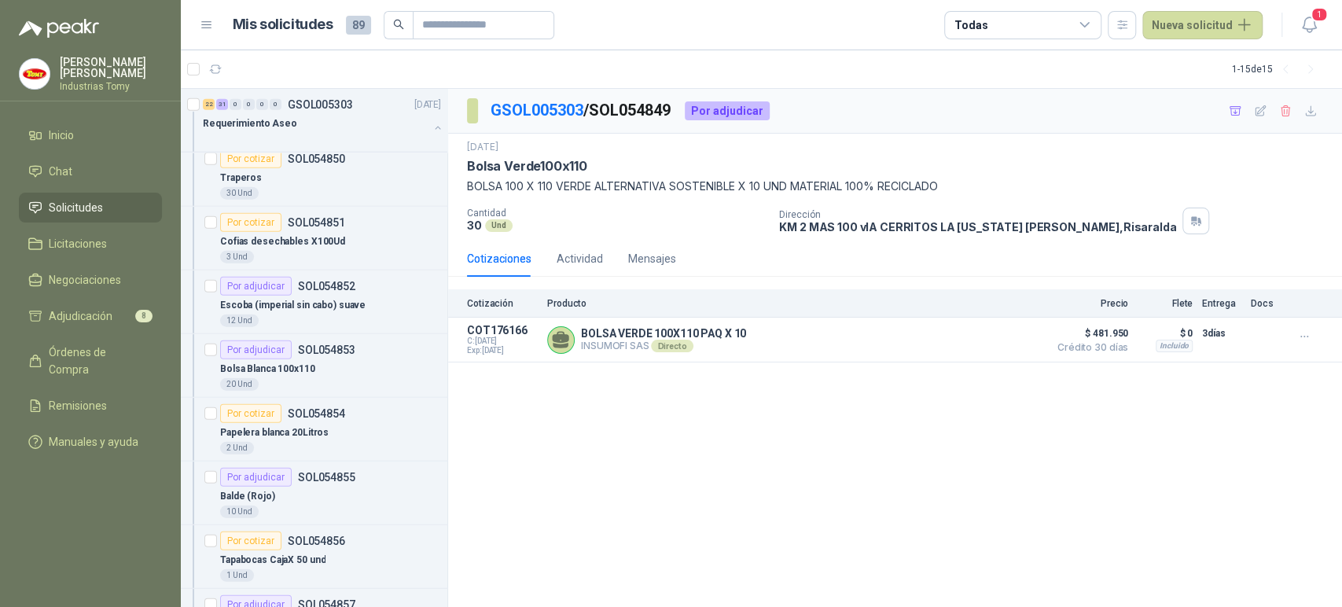
click at [755, 474] on div "GSOL005303 / SOL054849 Por adjudicar [DATE] Bolsa Verde100x110 BOLSA 100 X 110 …" at bounding box center [895, 348] width 894 height 519
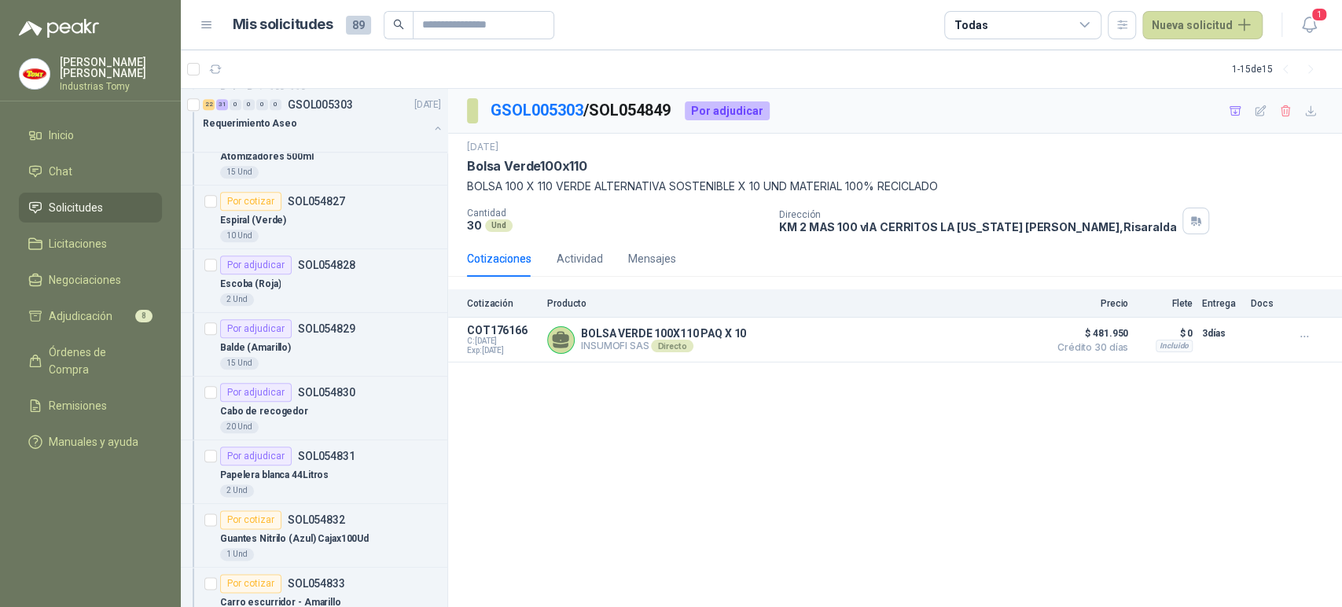
scroll to position [1048, 0]
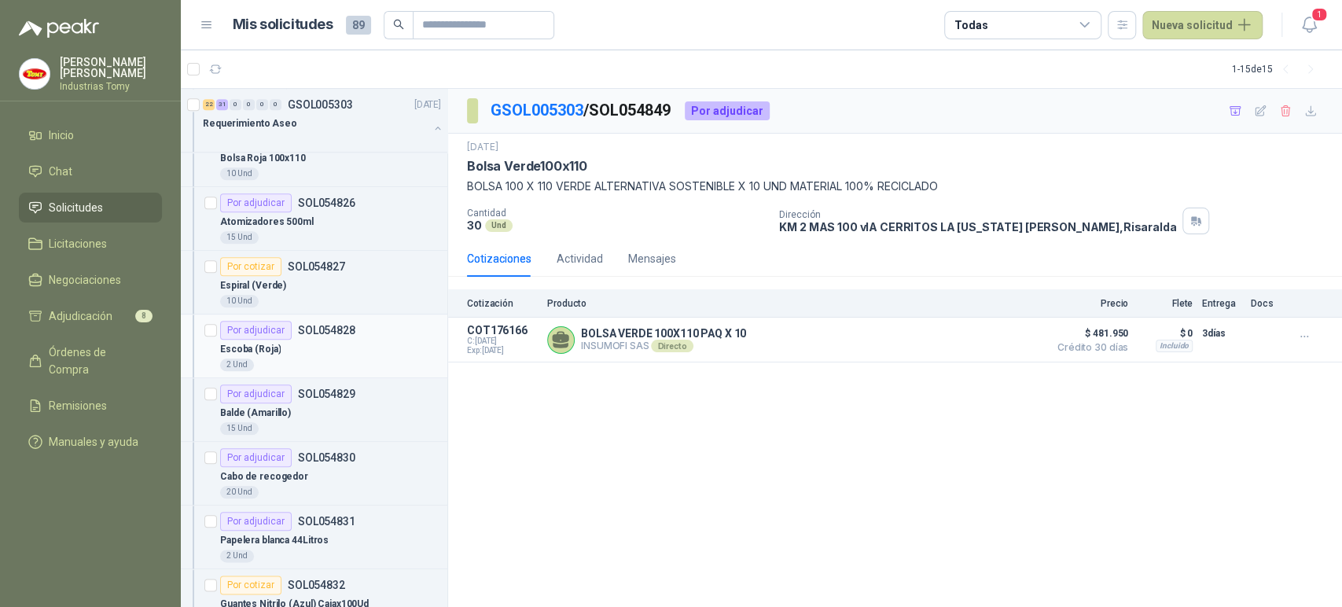
click at [351, 321] on div "Por adjudicar SOL054828" at bounding box center [287, 330] width 135 height 19
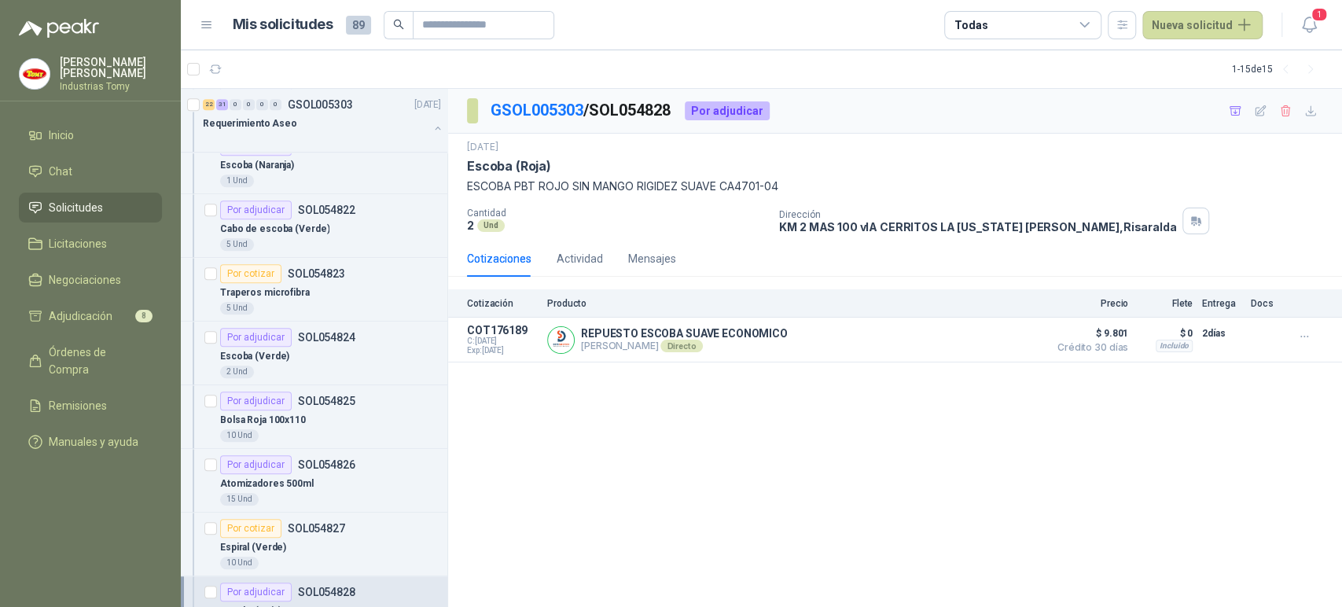
scroll to position [698, 0]
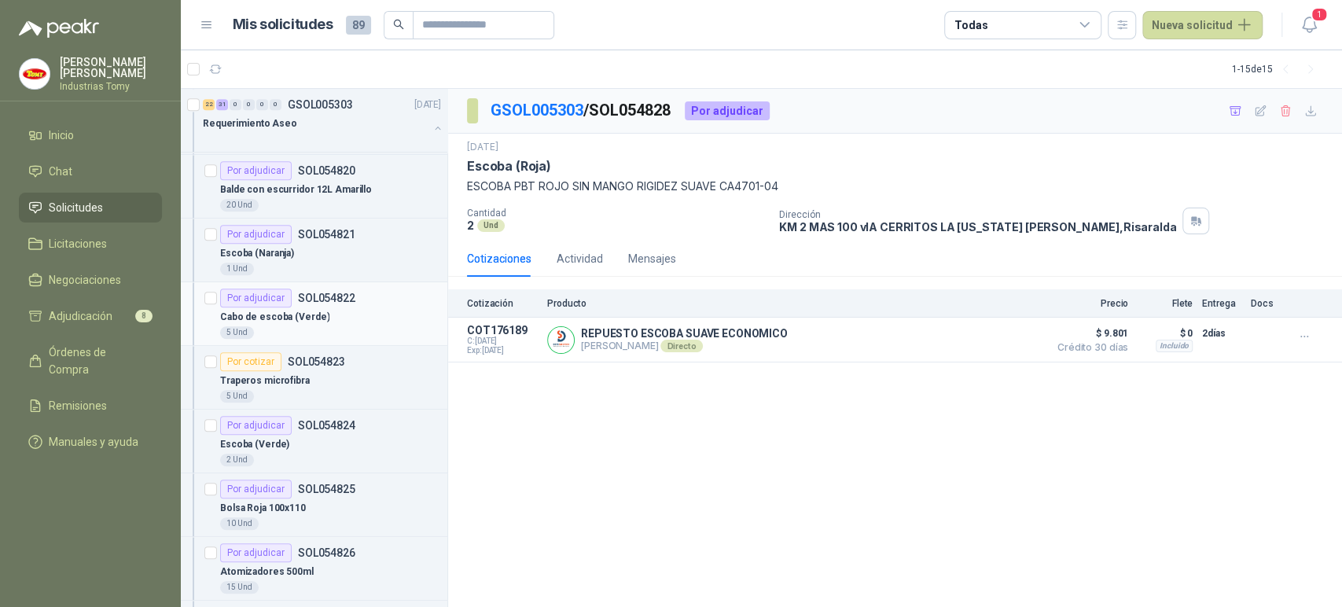
click at [351, 317] on div "Cabo de escoba (Verde)" at bounding box center [330, 316] width 221 height 19
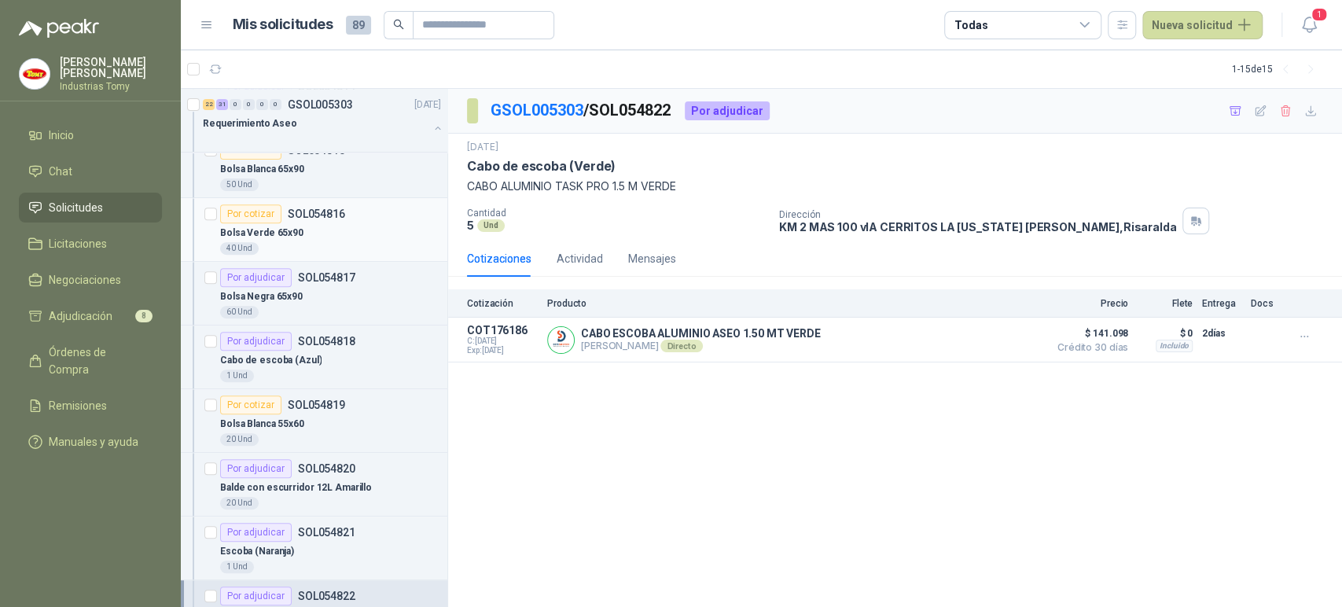
scroll to position [349, 0]
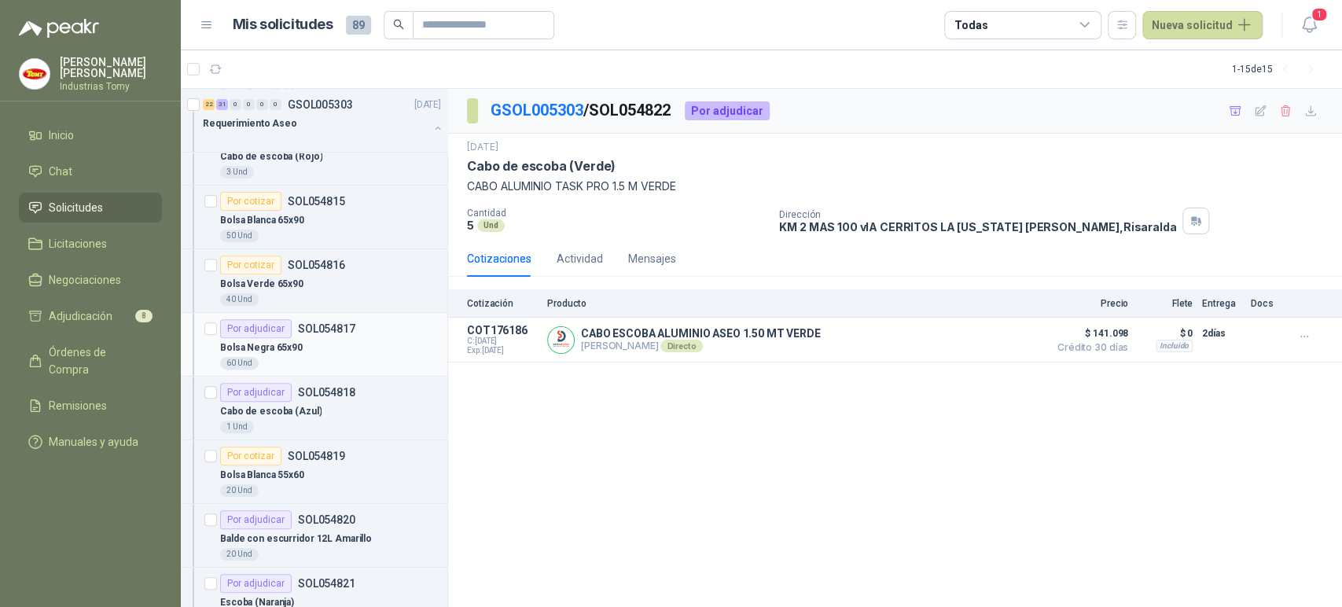
click at [352, 326] on div "Por adjudicar SOL054817" at bounding box center [330, 328] width 221 height 19
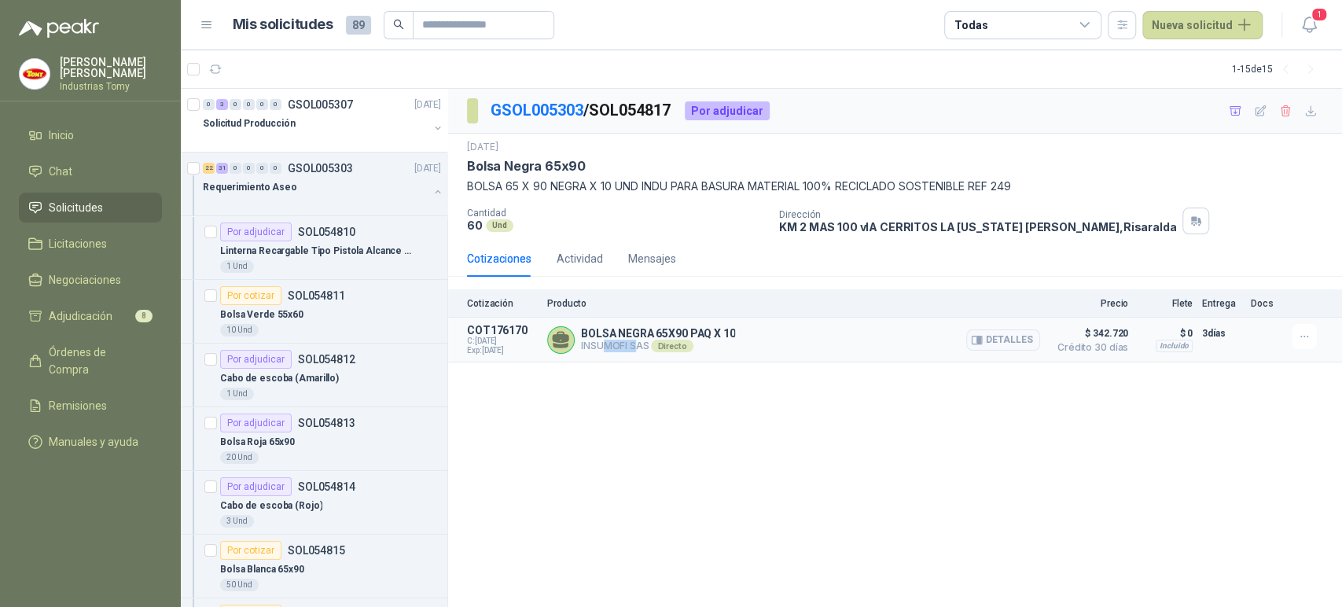
drag, startPoint x: 633, startPoint y: 340, endPoint x: 604, endPoint y: 340, distance: 28.3
click at [604, 340] on p "INSUMOFI SAS Directo" at bounding box center [658, 346] width 154 height 13
click at [99, 244] on span "Licitaciones" at bounding box center [78, 243] width 58 height 17
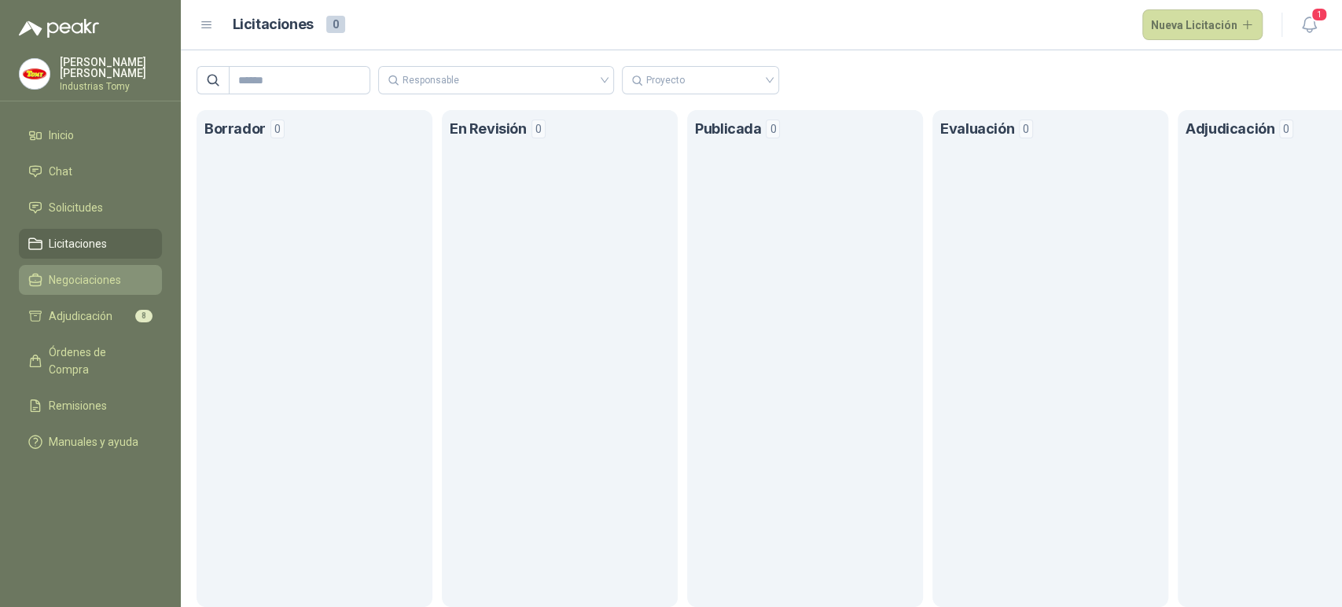
click at [82, 274] on span "Negociaciones" at bounding box center [85, 279] width 72 height 17
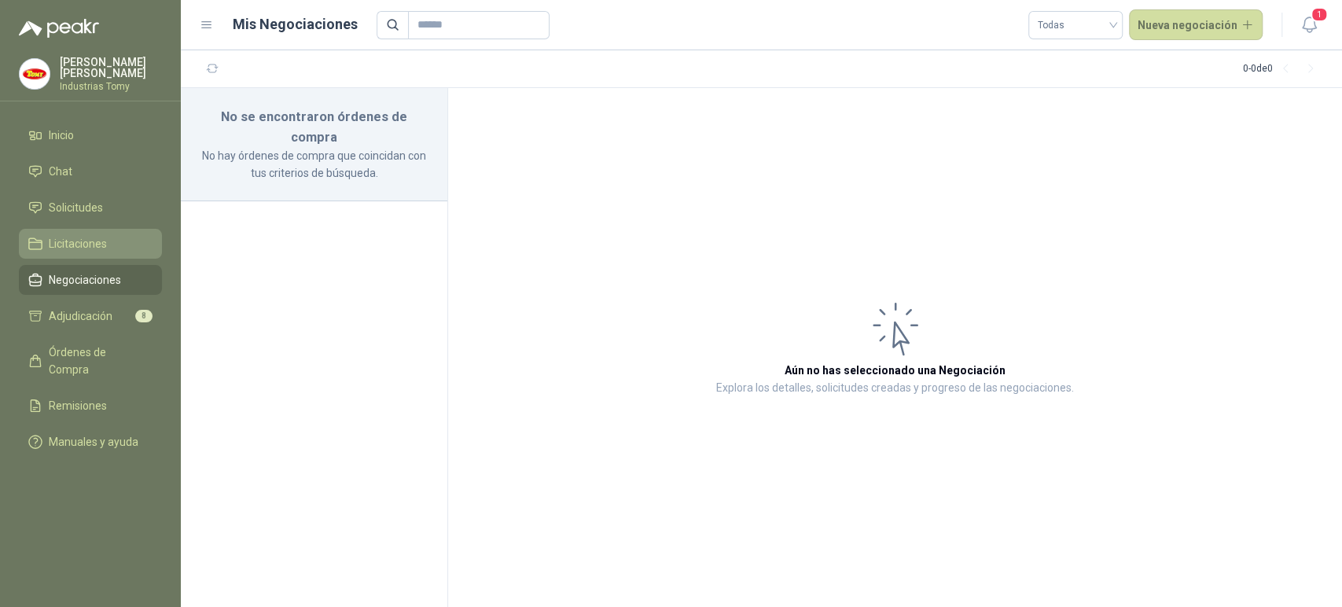
click at [89, 251] on link "Licitaciones" at bounding box center [90, 244] width 143 height 30
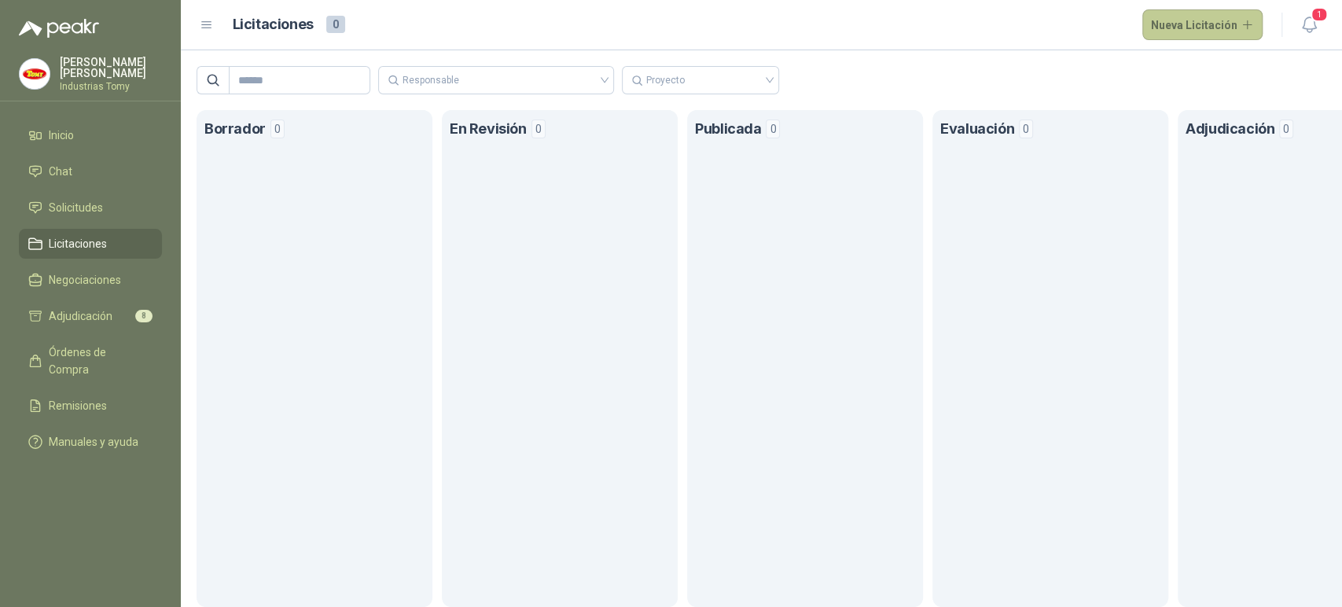
click at [1210, 28] on button "Nueva Licitación" at bounding box center [1202, 24] width 121 height 31
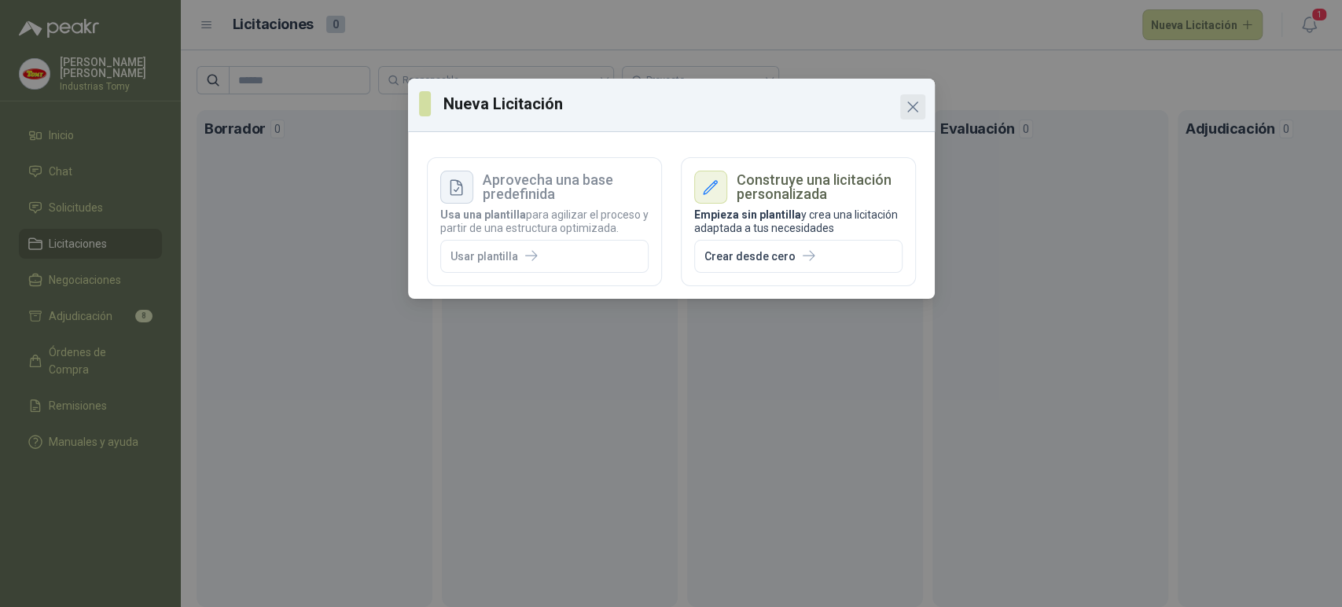
click at [918, 116] on button "Close" at bounding box center [912, 106] width 25 height 25
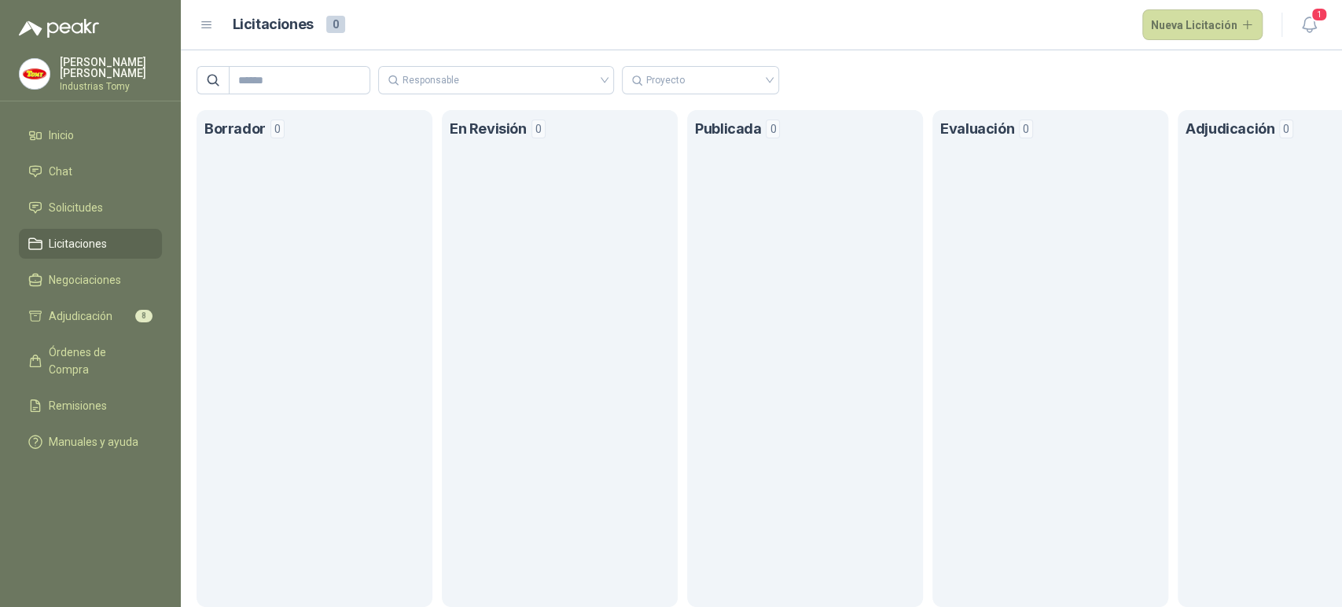
click at [942, 83] on div "Responsable Proyecto" at bounding box center [761, 72] width 1161 height 44
click at [1191, 9] on button "Nueva Licitación" at bounding box center [1202, 24] width 121 height 31
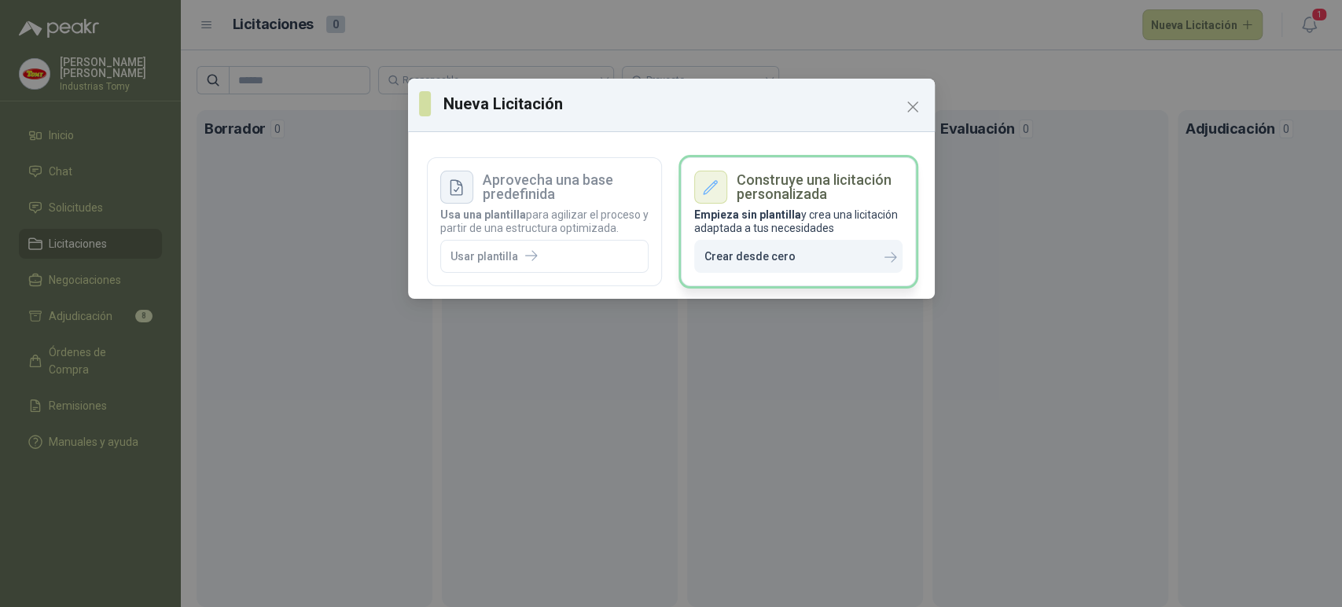
click at [781, 200] on h3 "Construye una licitación personalizada" at bounding box center [819, 187] width 166 height 28
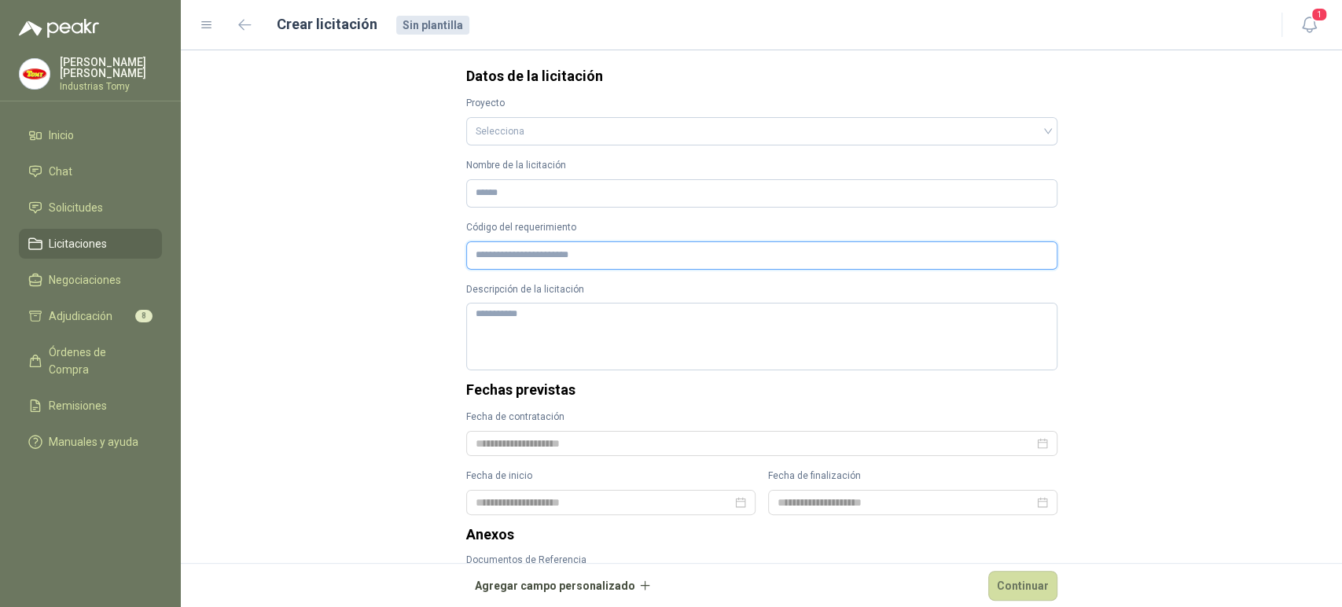
click at [572, 252] on input "Código del requerimiento" at bounding box center [761, 255] width 591 height 28
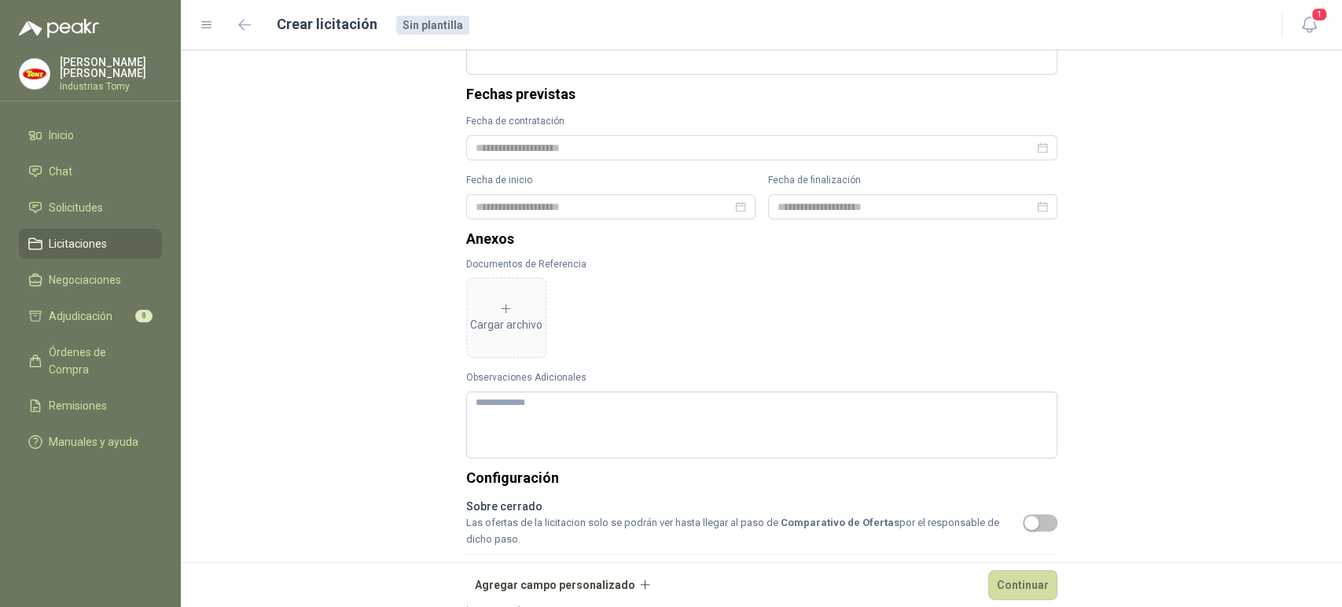
scroll to position [294, 0]
click at [95, 279] on span "Negociaciones" at bounding box center [85, 279] width 72 height 17
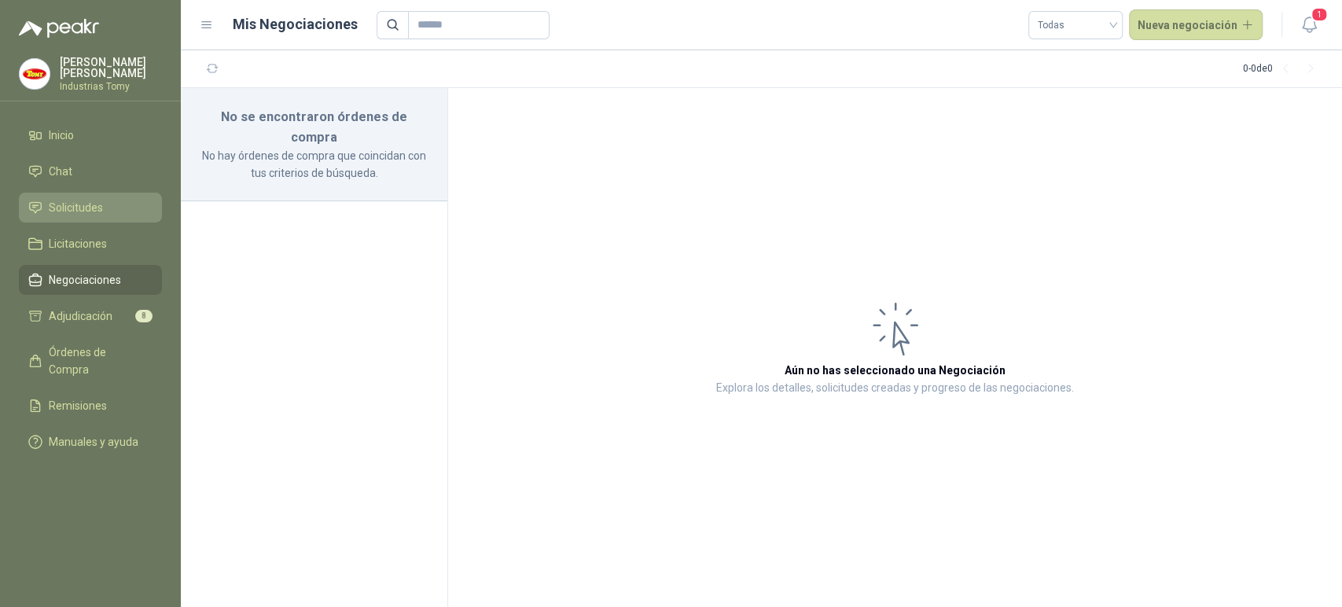
click at [134, 207] on li "Solicitudes" at bounding box center [90, 207] width 124 height 17
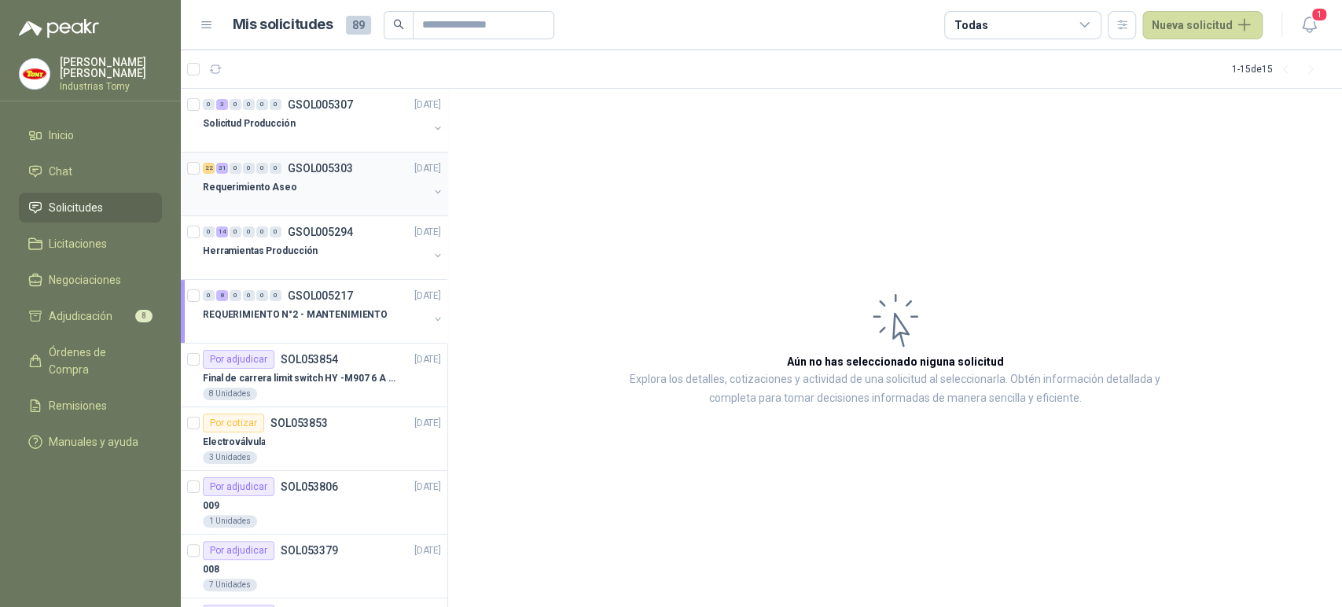
click at [344, 152] on div "22 31 0 0 0 0 GSOL005303 [DATE] Requerimiento Aseo" at bounding box center [314, 184] width 266 height 64
click at [336, 174] on p "GSOL005303" at bounding box center [320, 168] width 65 height 11
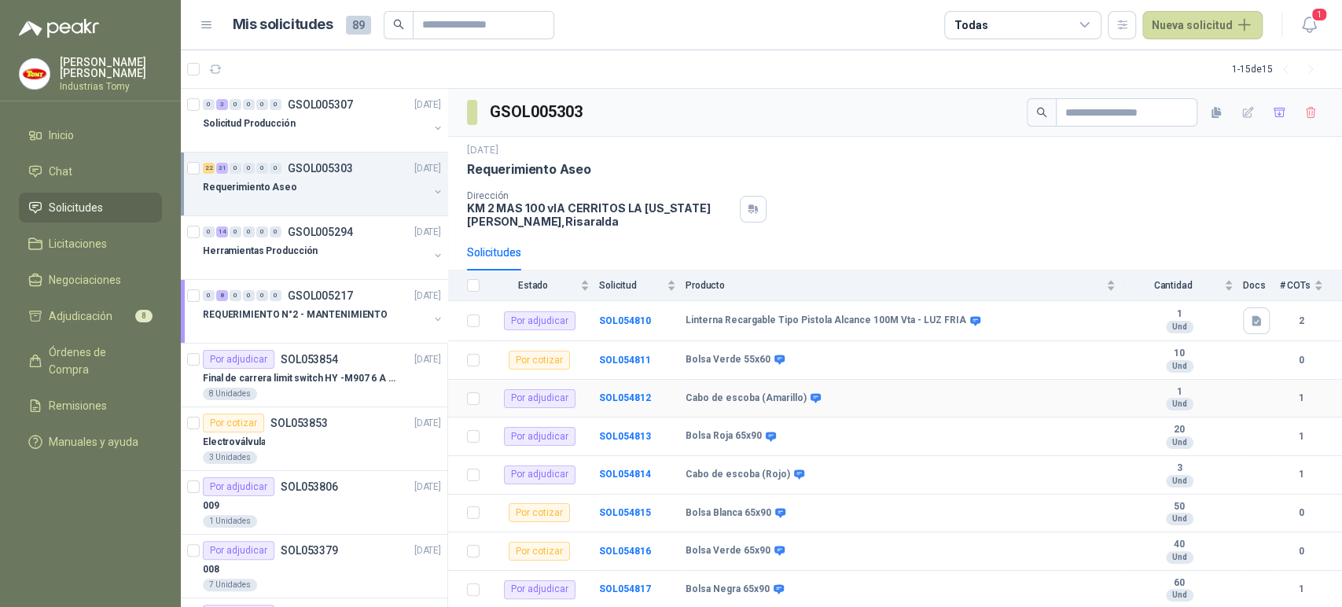
click at [762, 396] on b "Cabo de escoba (Amarillo)" at bounding box center [745, 398] width 121 height 13
click at [618, 395] on b "SOL054812" at bounding box center [625, 397] width 52 height 11
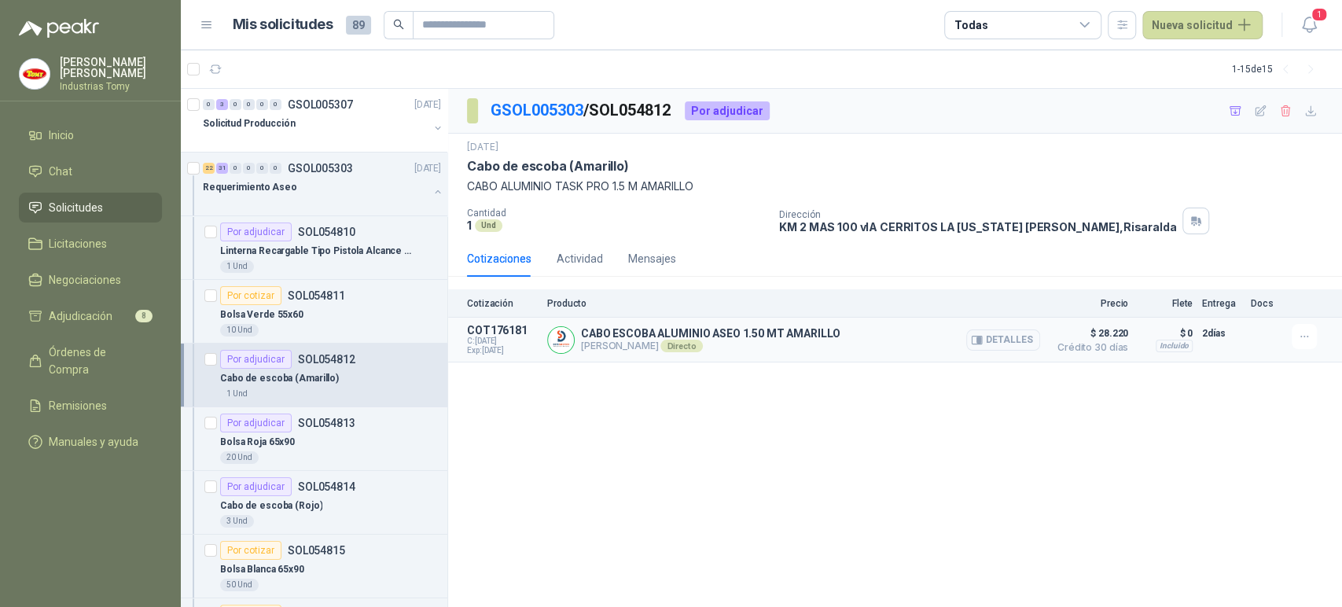
drag, startPoint x: 676, startPoint y: 344, endPoint x: 582, endPoint y: 342, distance: 93.6
click at [582, 342] on p "[PERSON_NAME] Directo" at bounding box center [710, 346] width 259 height 13
click at [1008, 338] on button "Detalles" at bounding box center [1003, 339] width 74 height 21
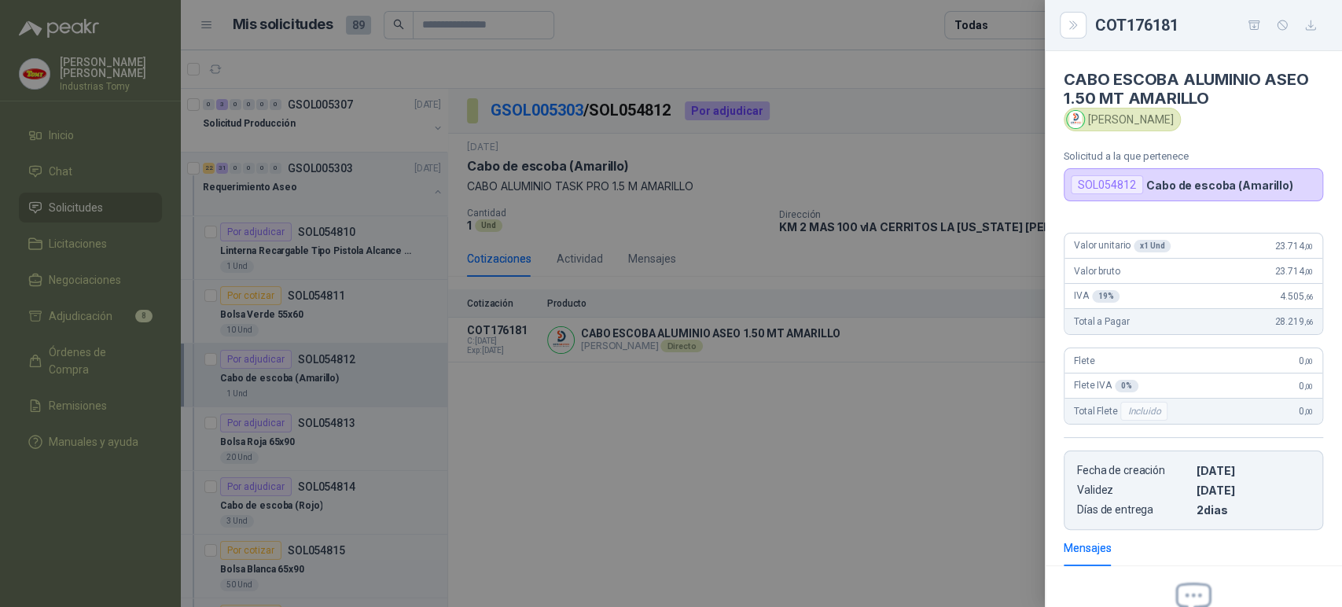
scroll to position [175, 0]
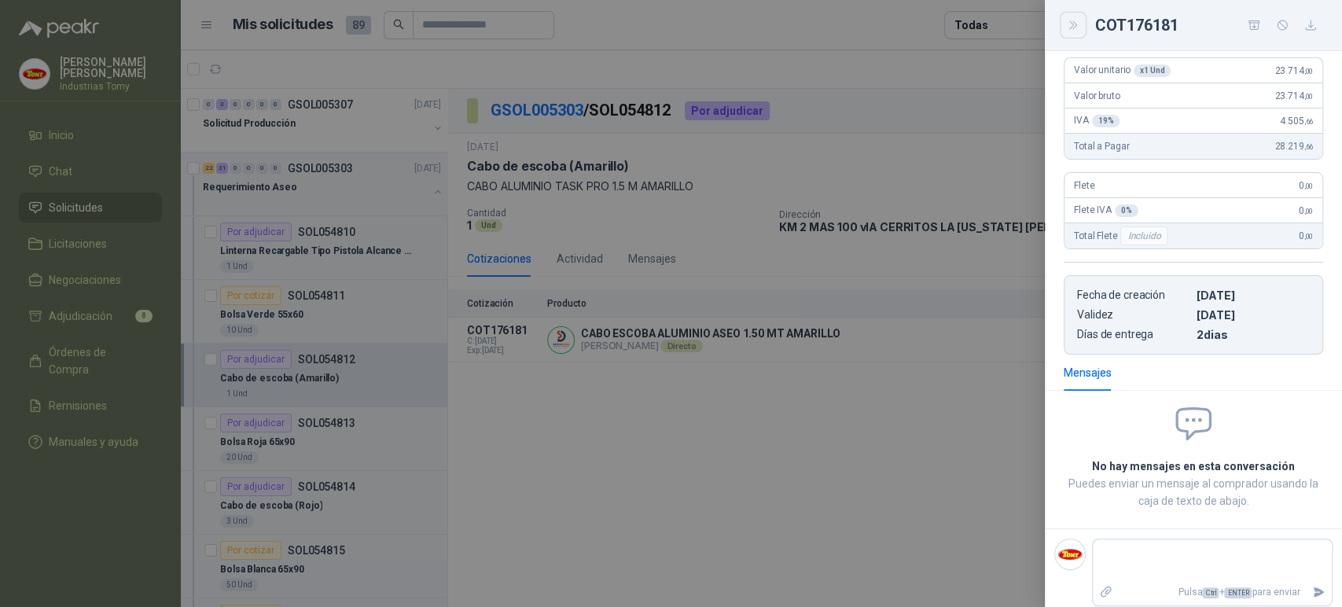
click at [1067, 29] on icon "Close" at bounding box center [1073, 25] width 13 height 13
